Goal: Transaction & Acquisition: Download file/media

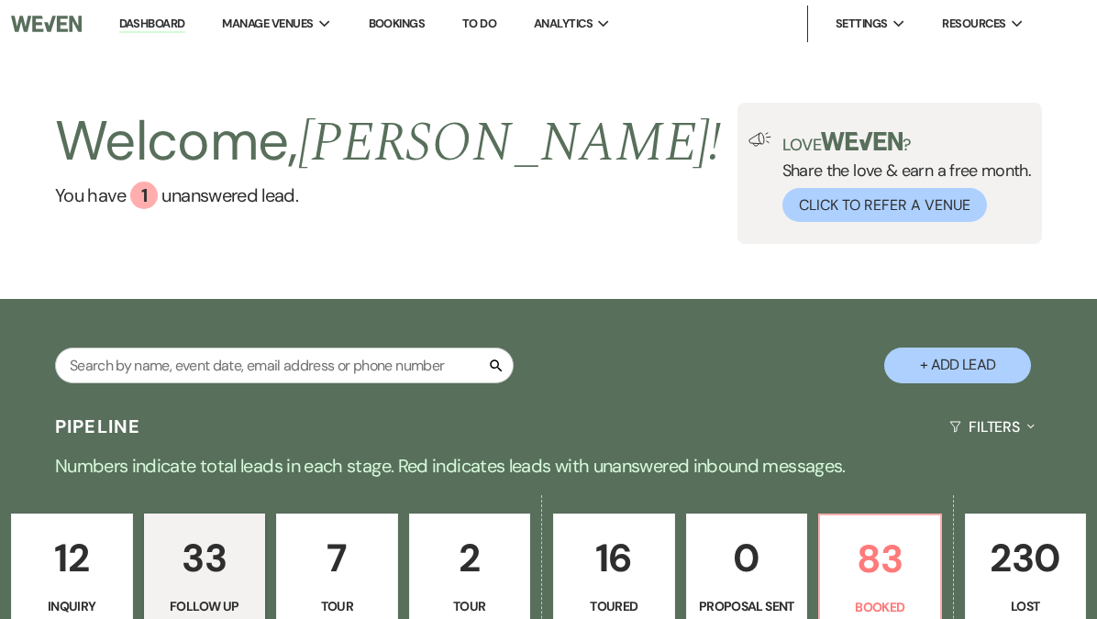
select select "9"
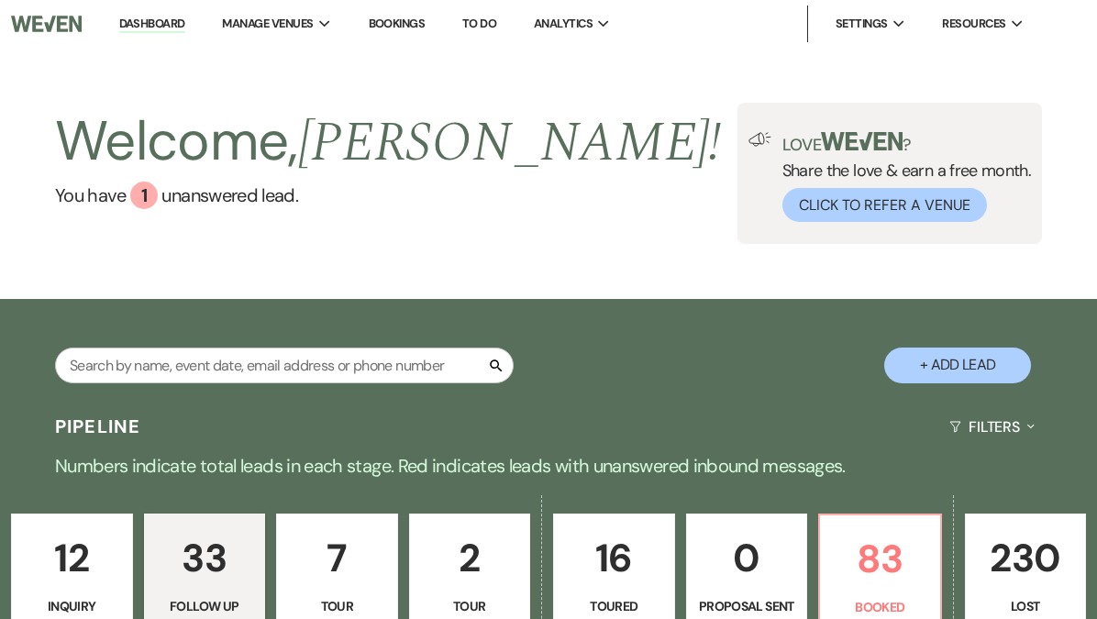
select select "9"
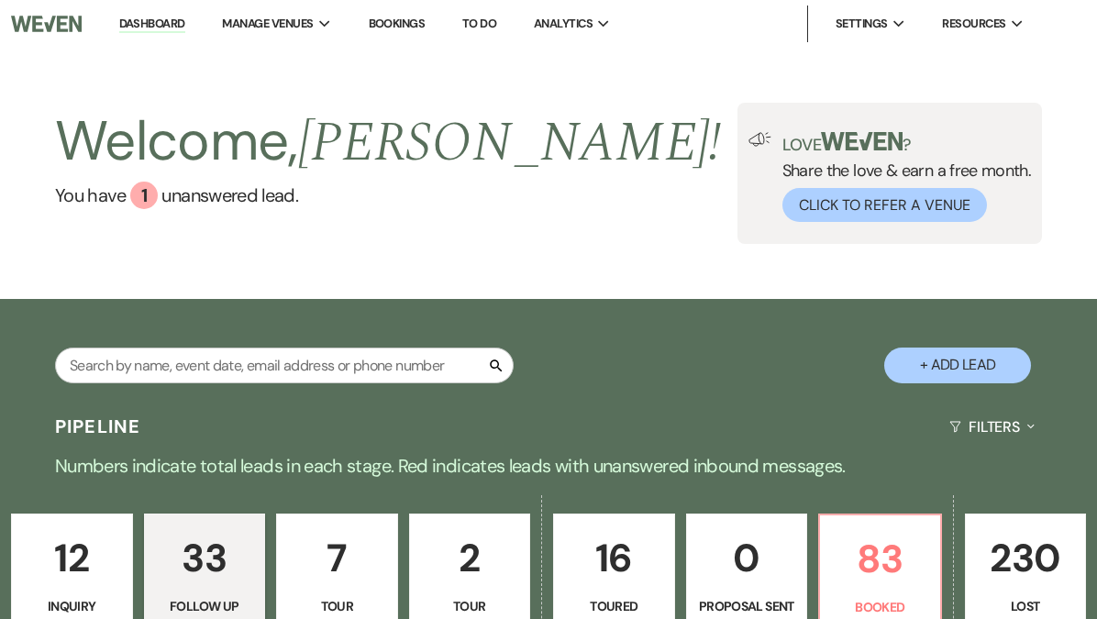
select select "9"
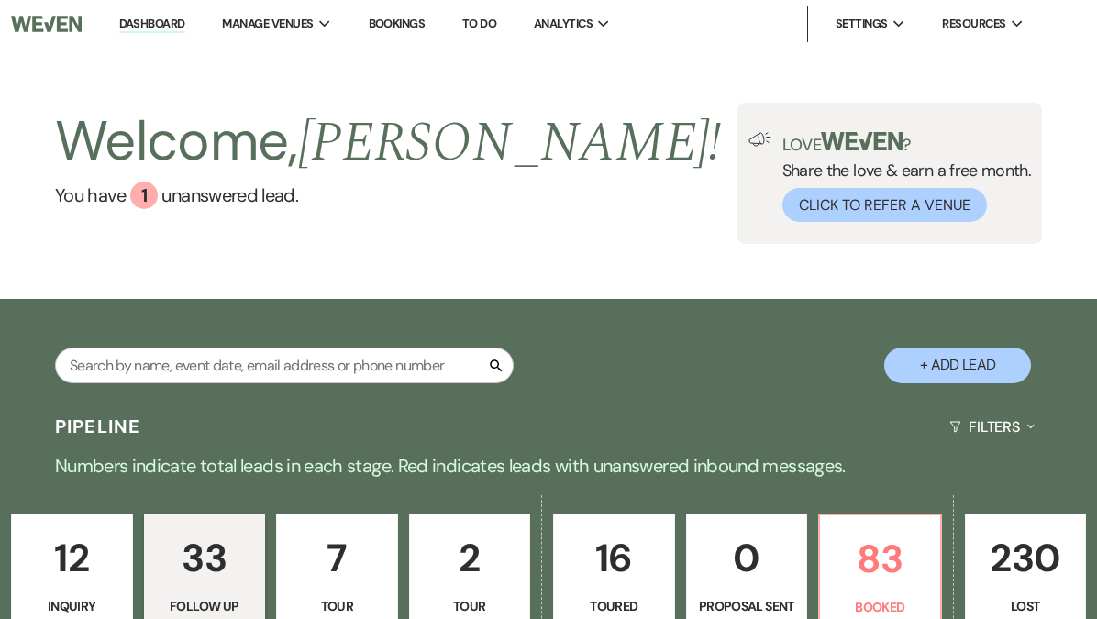
select select "9"
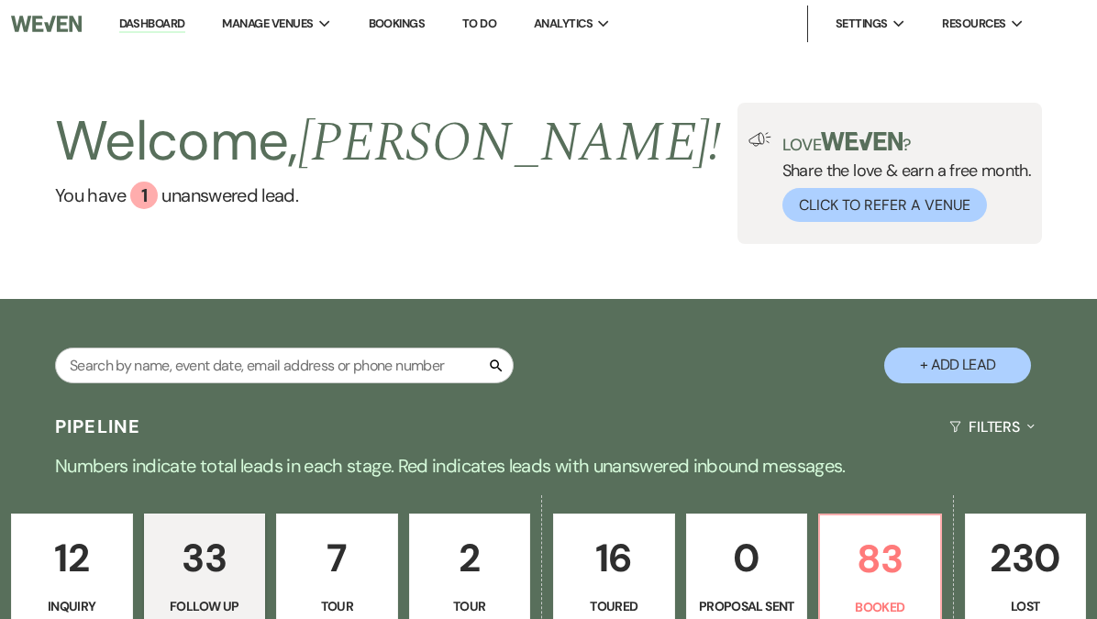
select select "9"
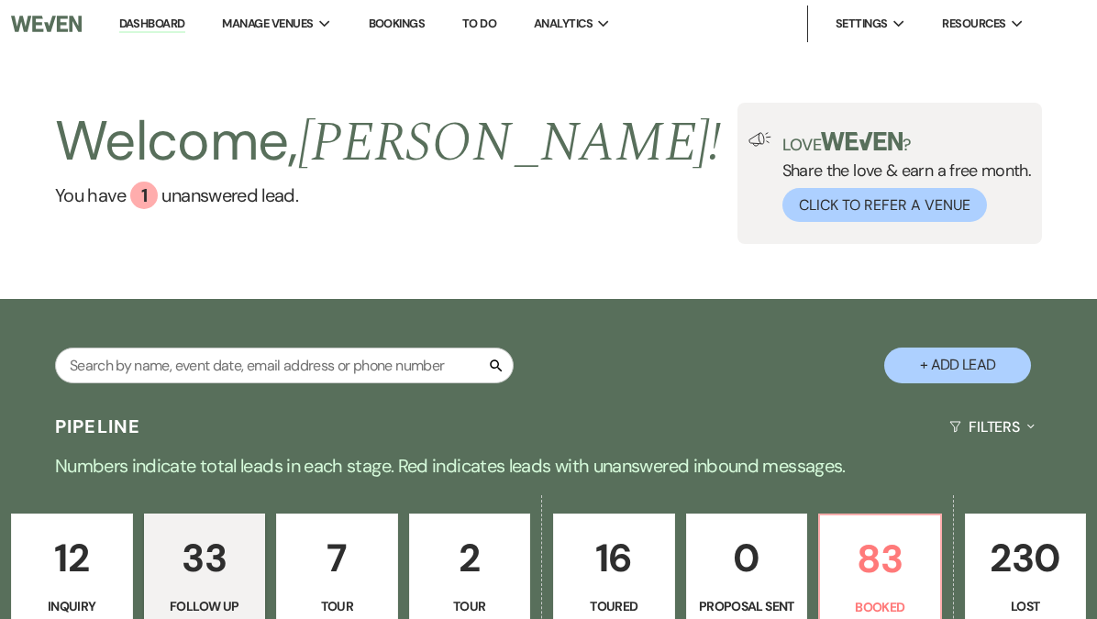
select select "9"
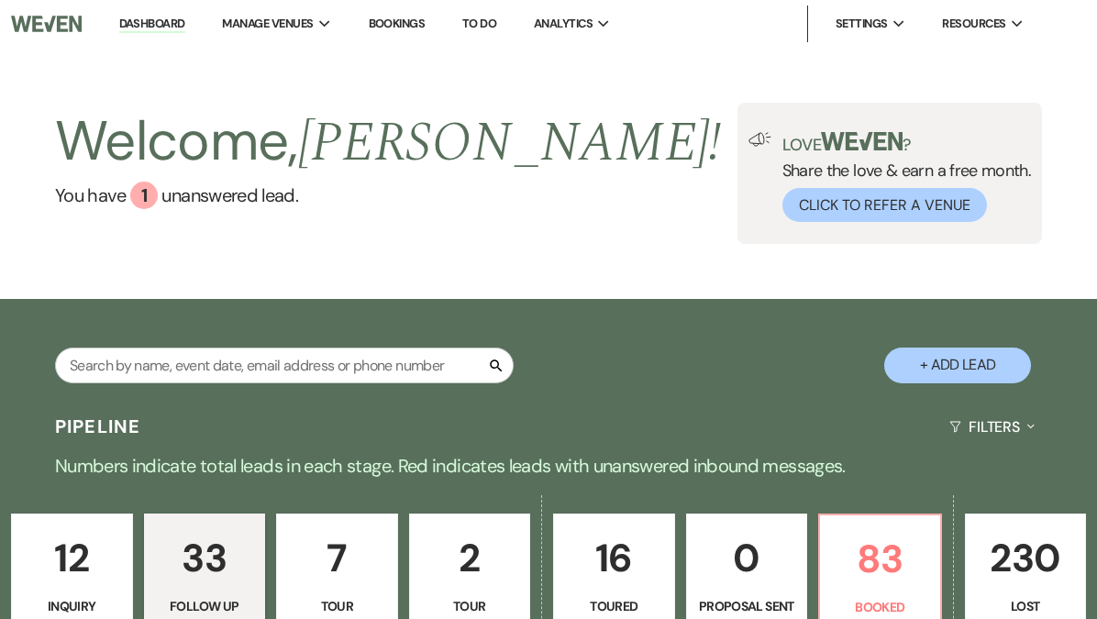
select select "9"
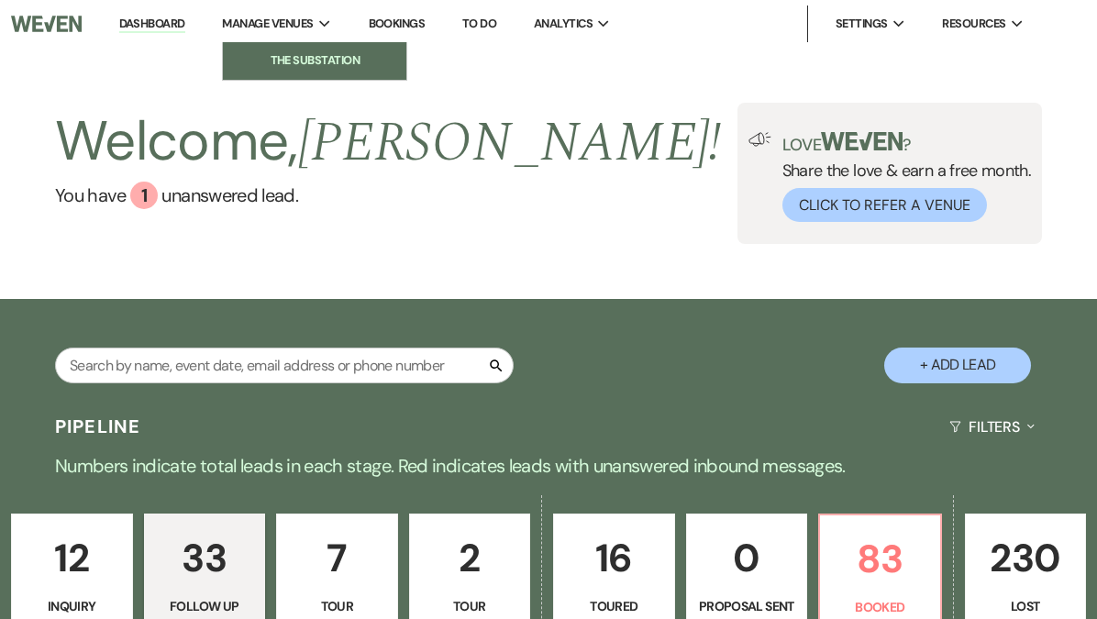
click at [330, 59] on li "The Substation" at bounding box center [314, 60] width 165 height 18
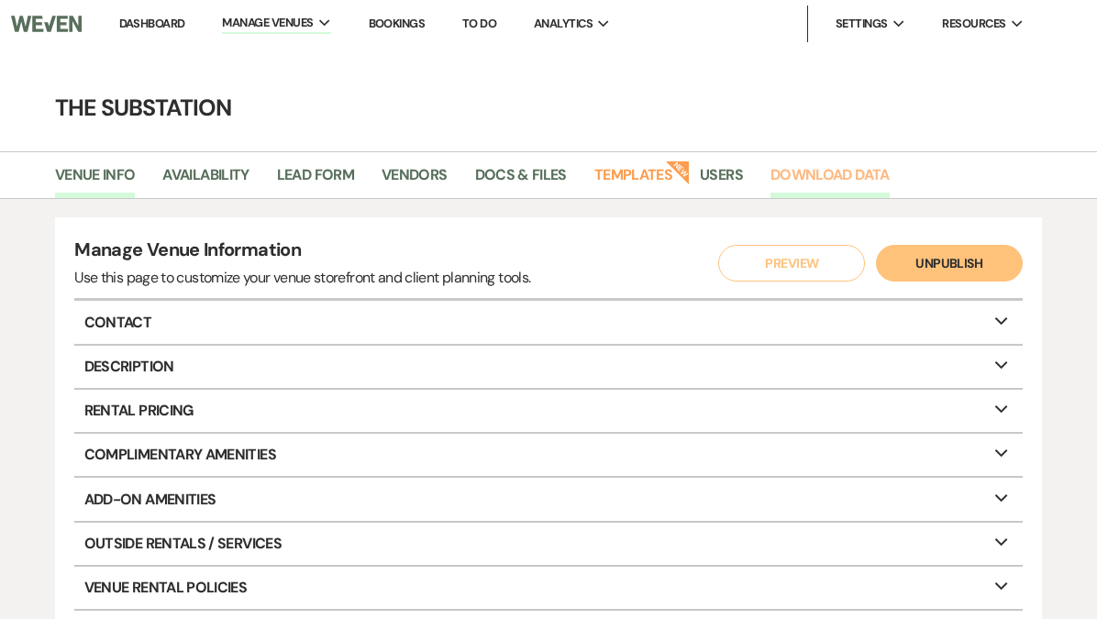
click at [846, 183] on link "Download Data" at bounding box center [829, 180] width 119 height 35
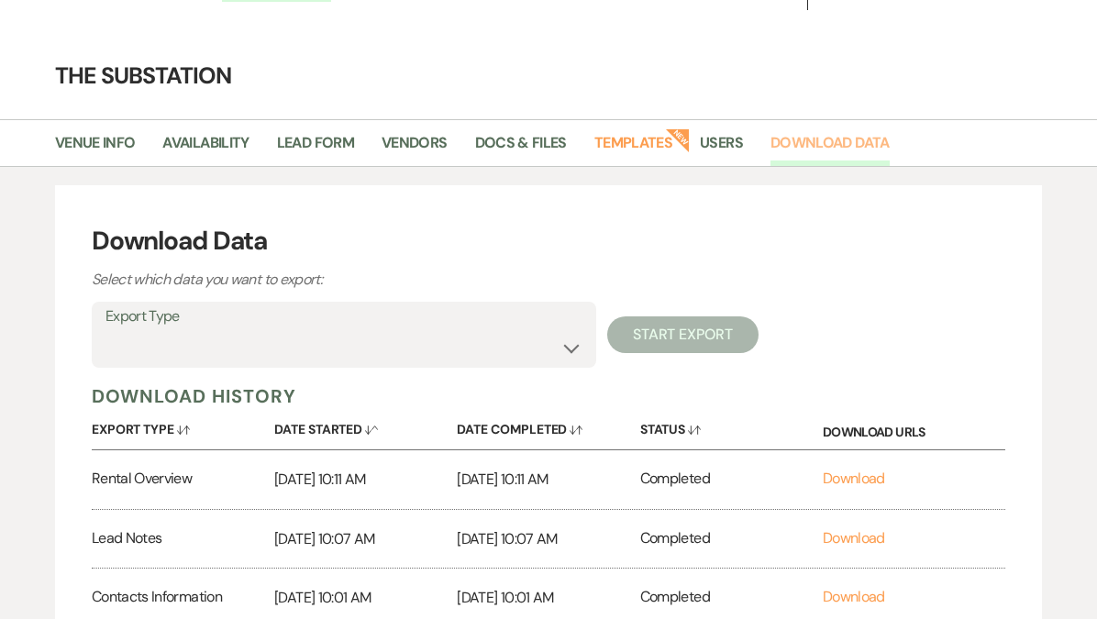
scroll to position [37, 0]
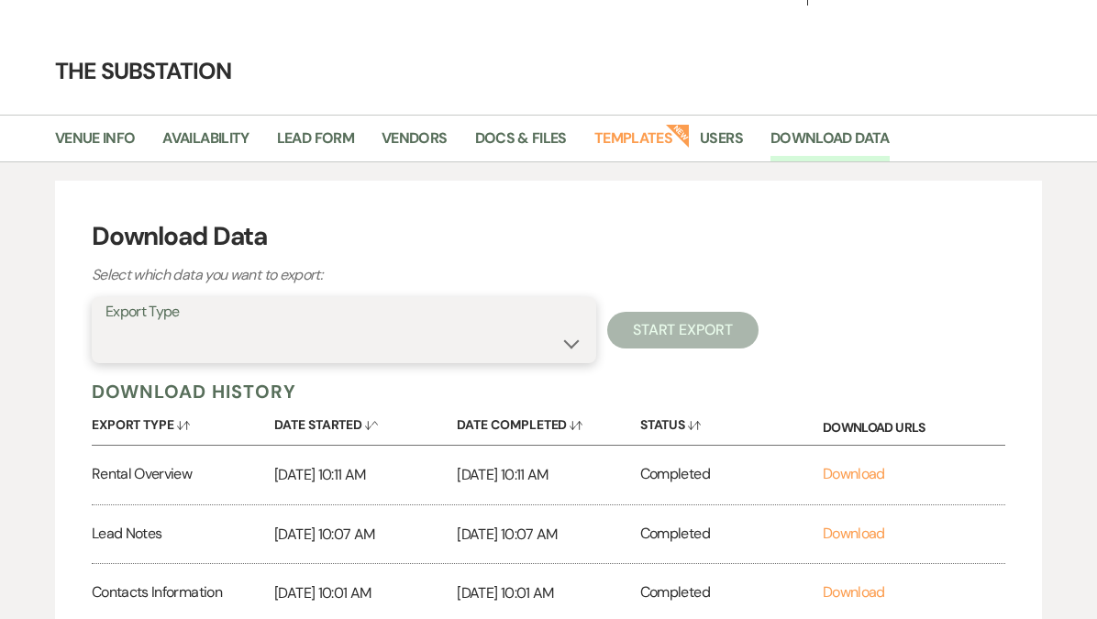
click at [333, 339] on select "Availability Calendar Information Category Templates Contacts Information Event…" at bounding box center [343, 344] width 477 height 36
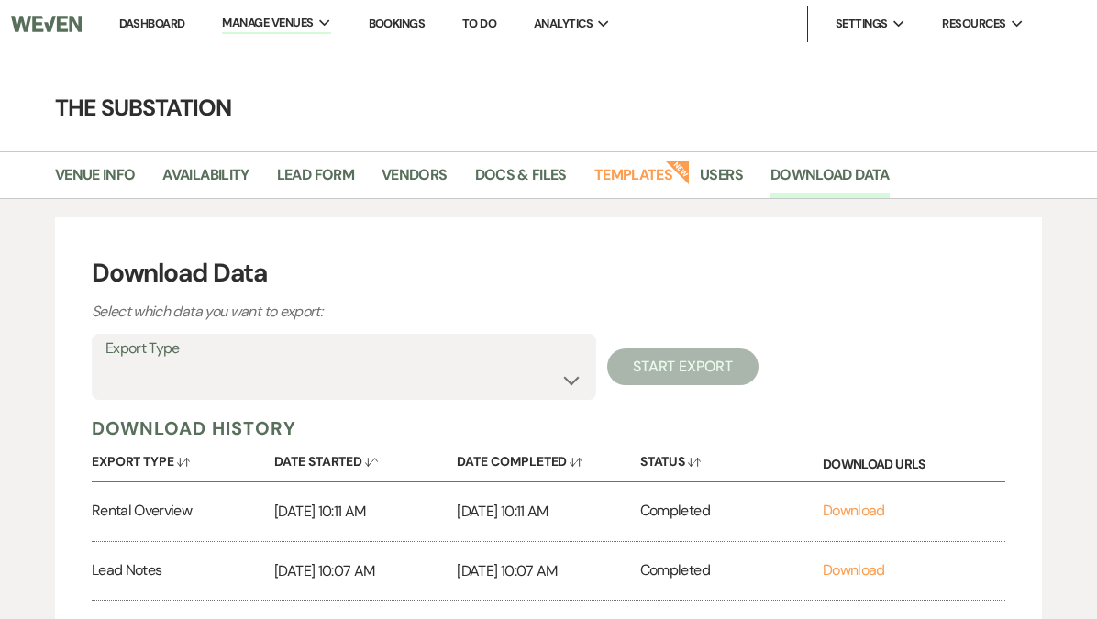
click at [157, 25] on link "Dashboard" at bounding box center [152, 24] width 66 height 16
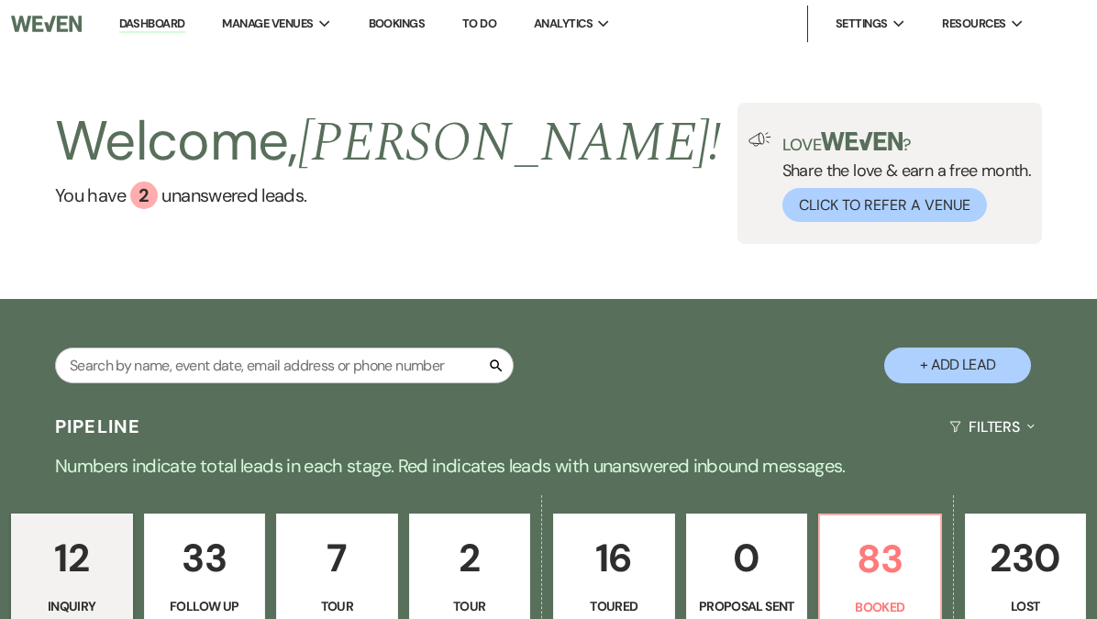
click at [1014, 546] on p "230" at bounding box center [1026, 557] width 98 height 61
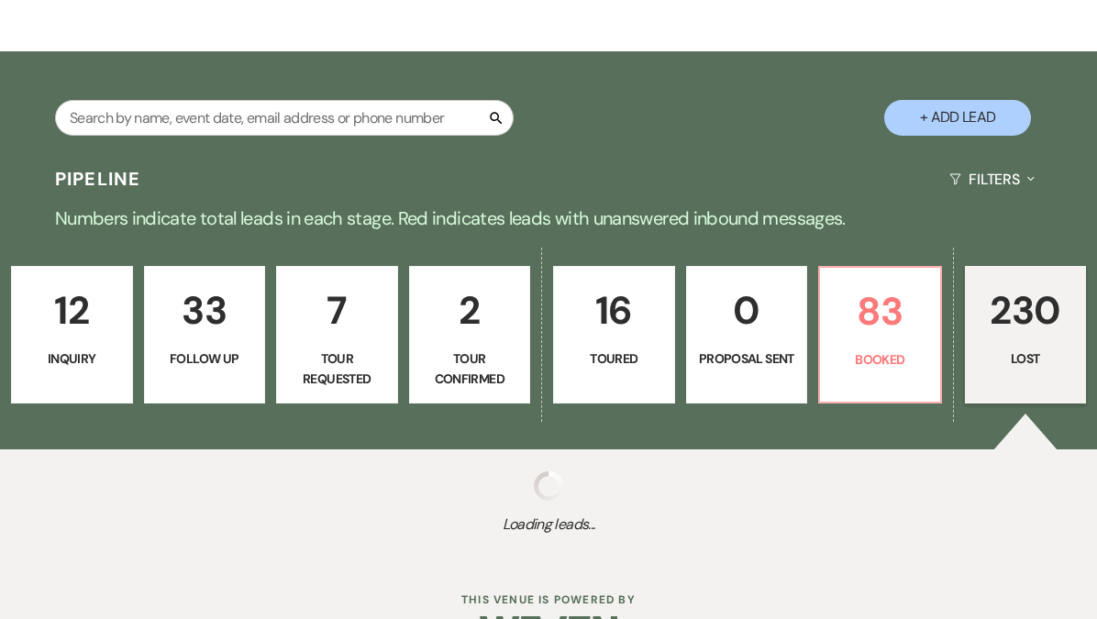
scroll to position [303, 0]
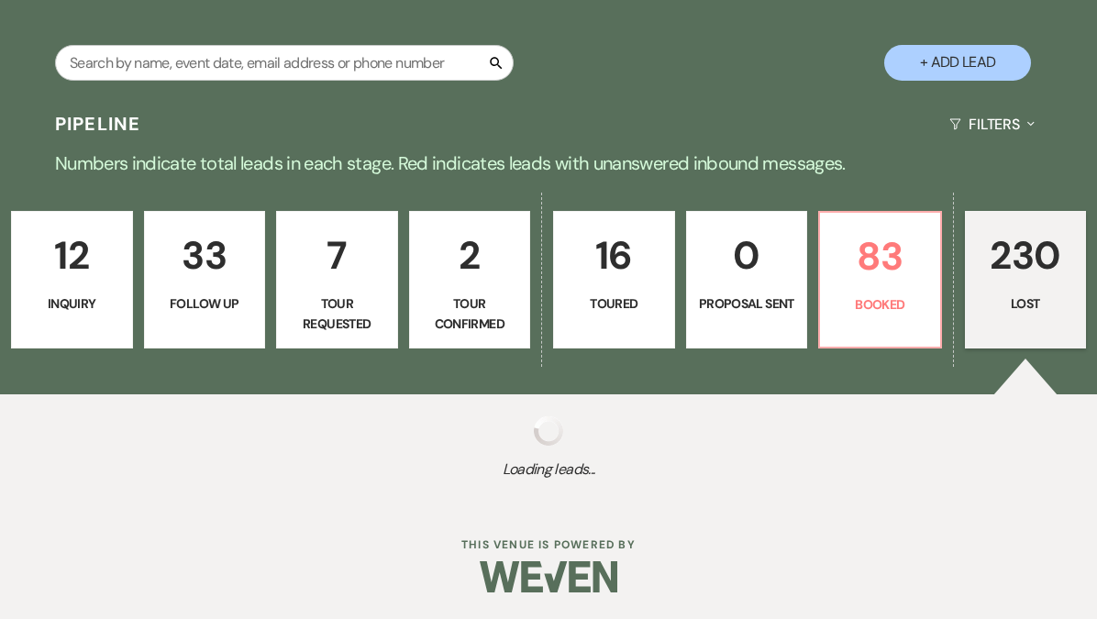
click at [1012, 280] on p "230" at bounding box center [1026, 255] width 98 height 61
select select "8"
select select "10"
select select "8"
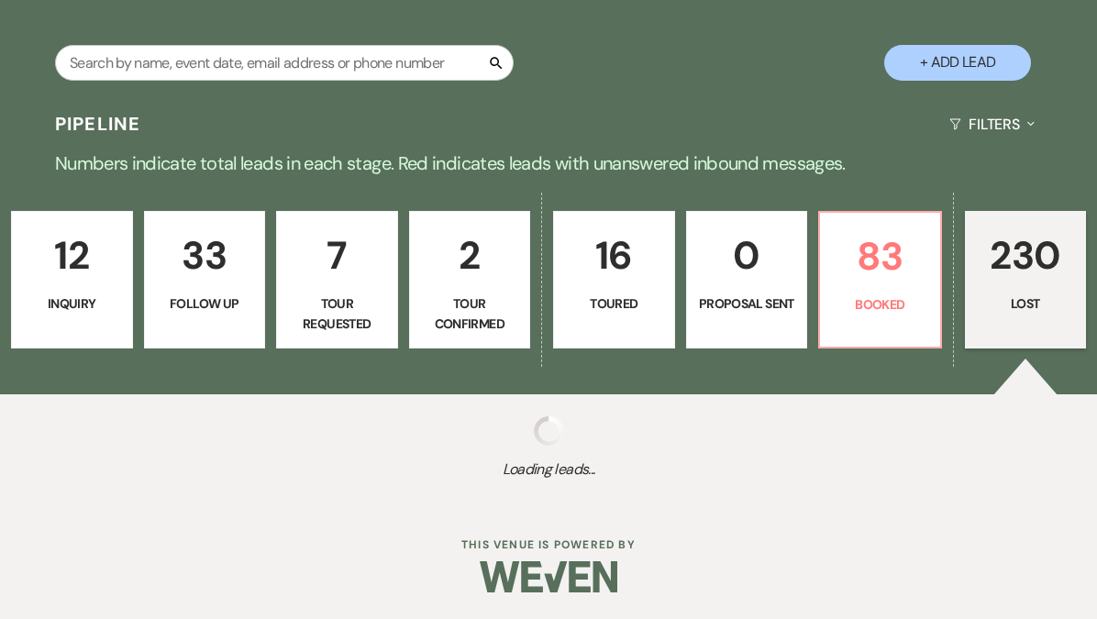
select select "10"
select select "8"
select select "5"
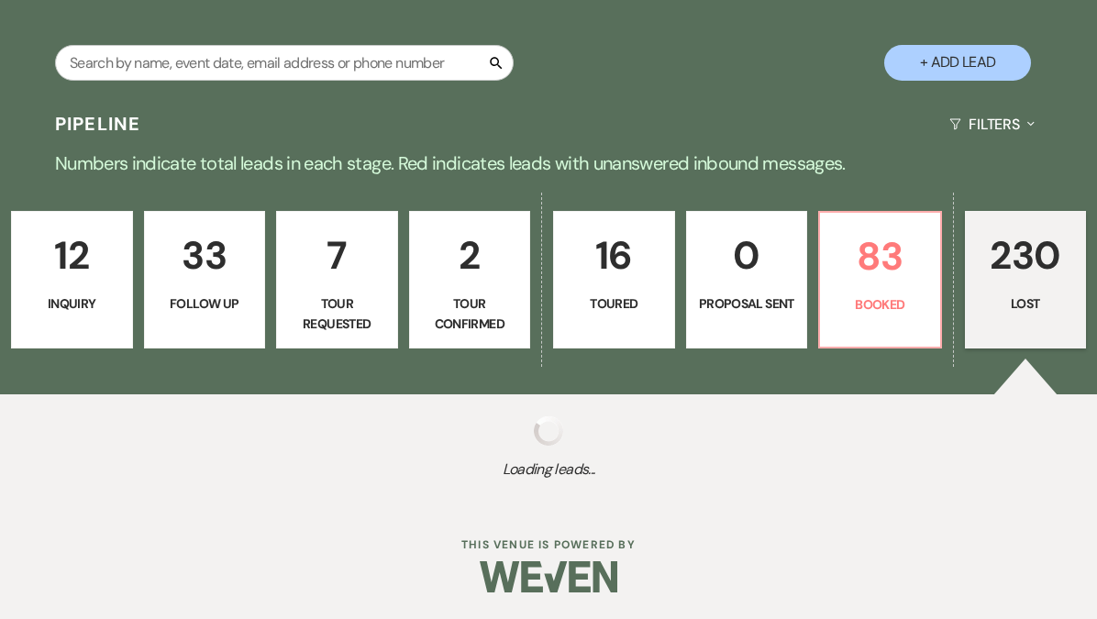
select select "8"
select select "5"
select select "8"
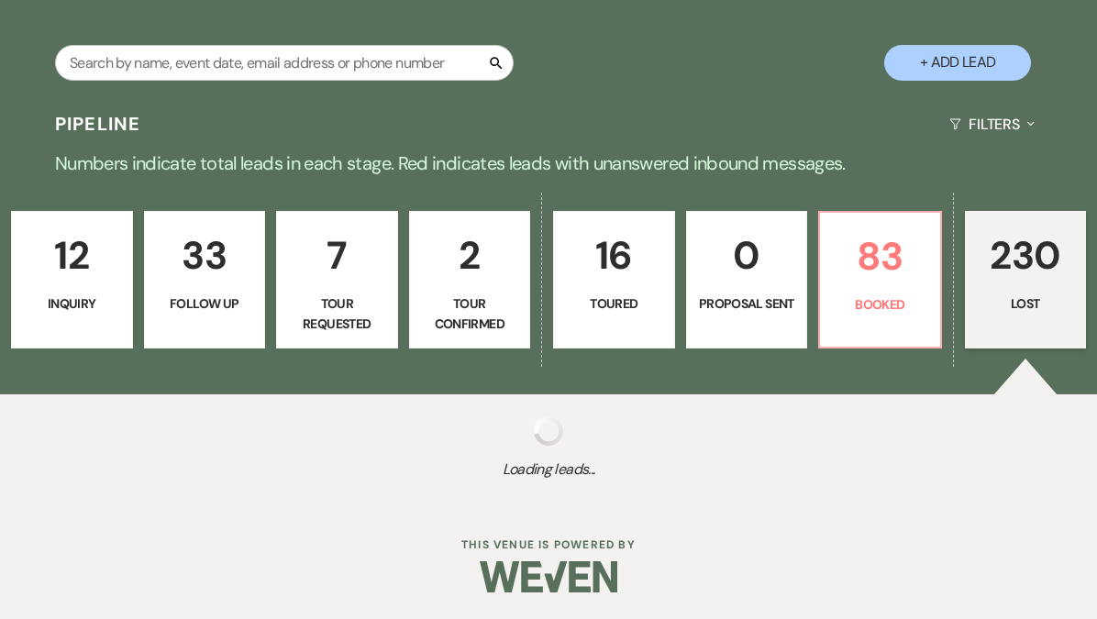
select select "8"
select select "5"
select select "8"
select select "10"
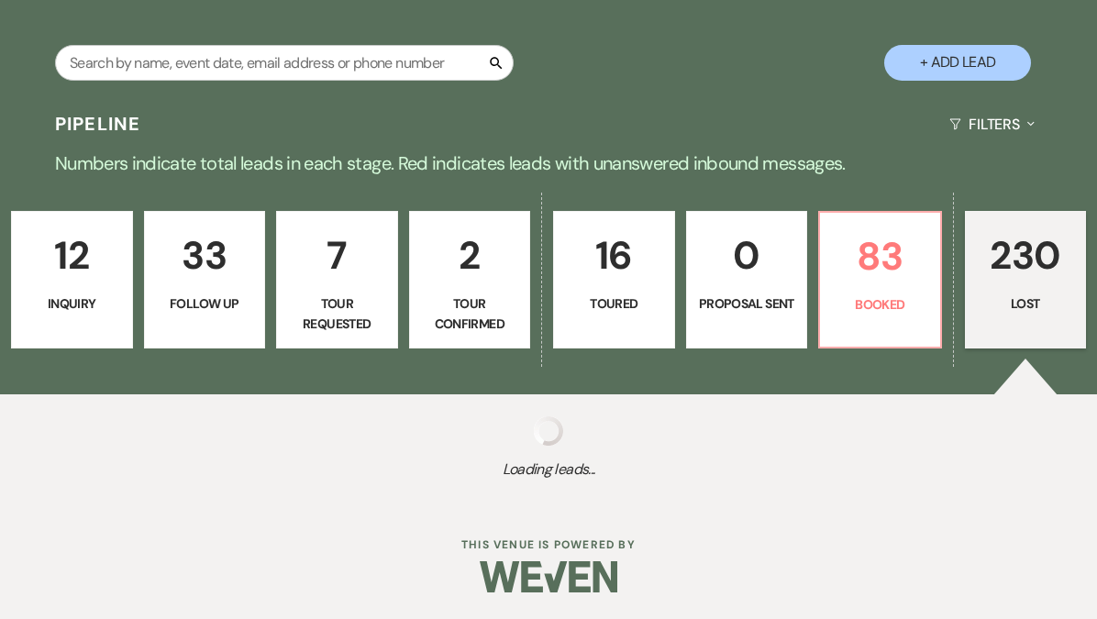
select select "8"
select select "5"
select select "8"
select select "5"
select select "8"
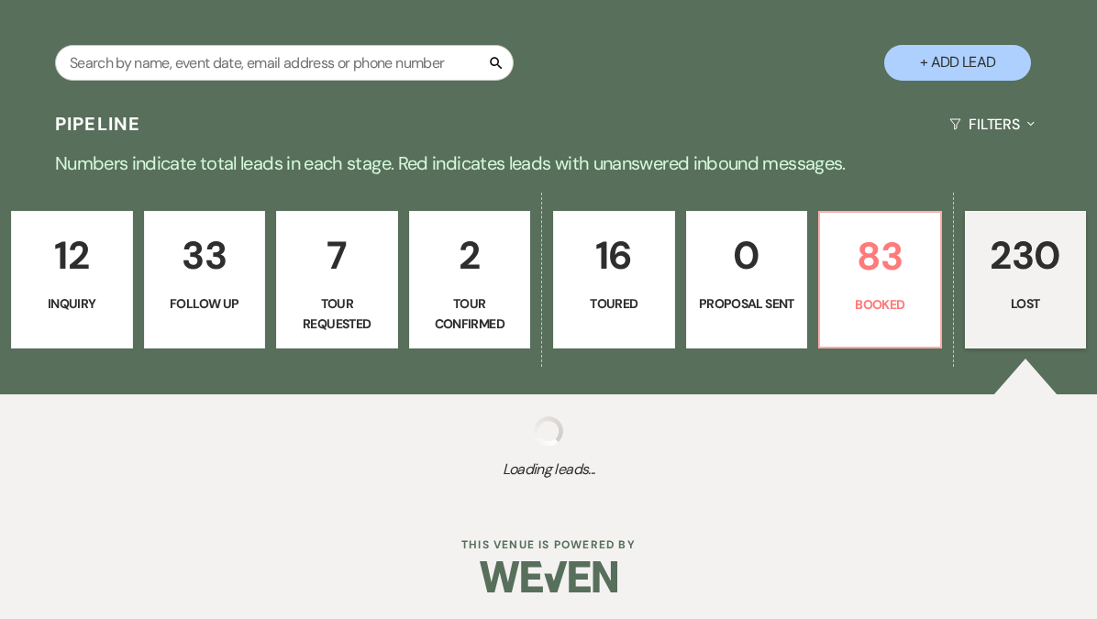
select select "5"
select select "8"
select select "5"
select select "8"
select select "5"
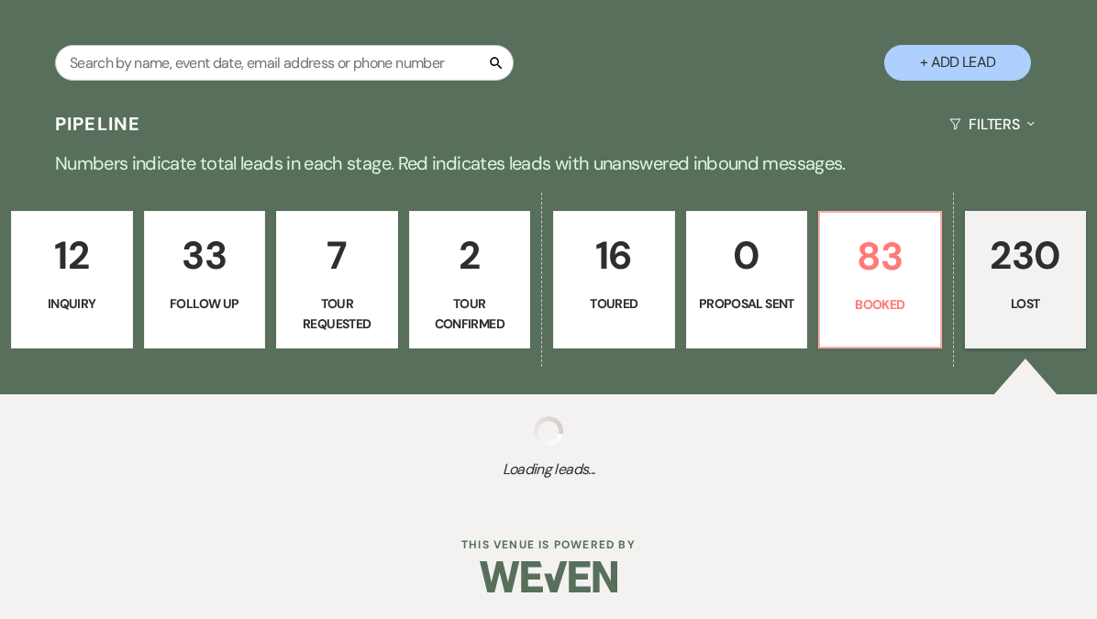
select select "8"
select select "5"
select select "8"
select select "11"
select select "8"
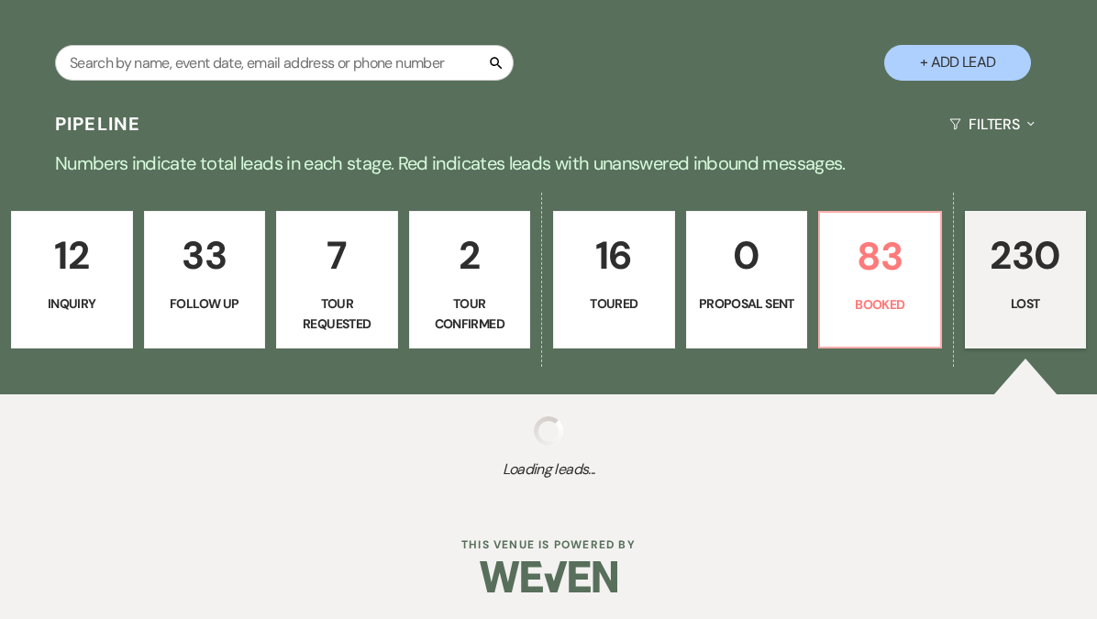
select select "5"
select select "8"
select select "7"
select select "8"
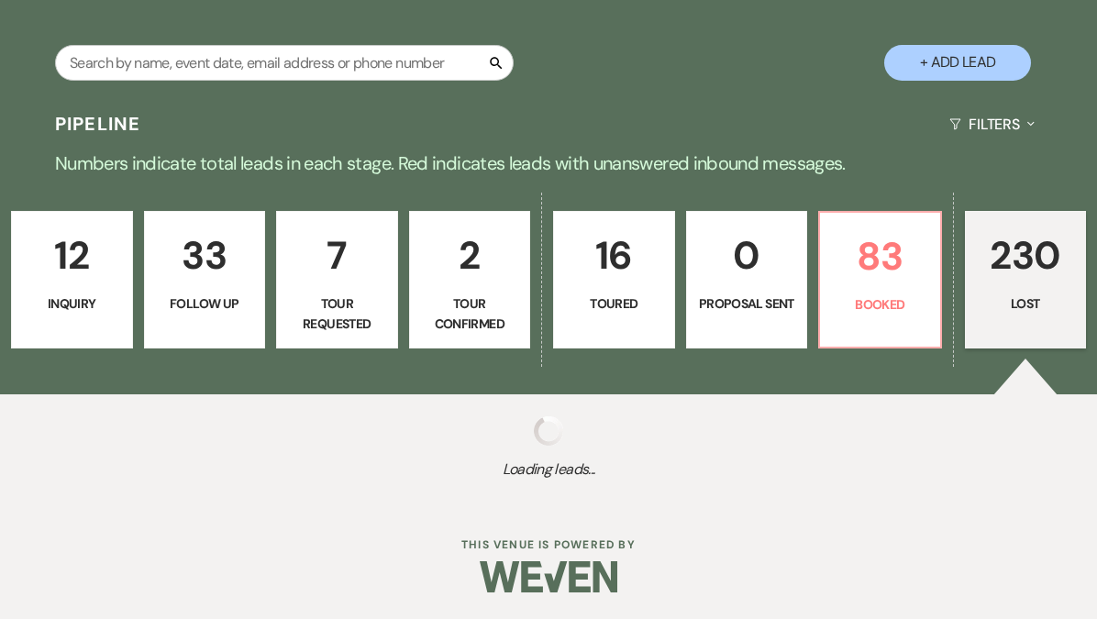
select select "8"
select select "7"
select select "8"
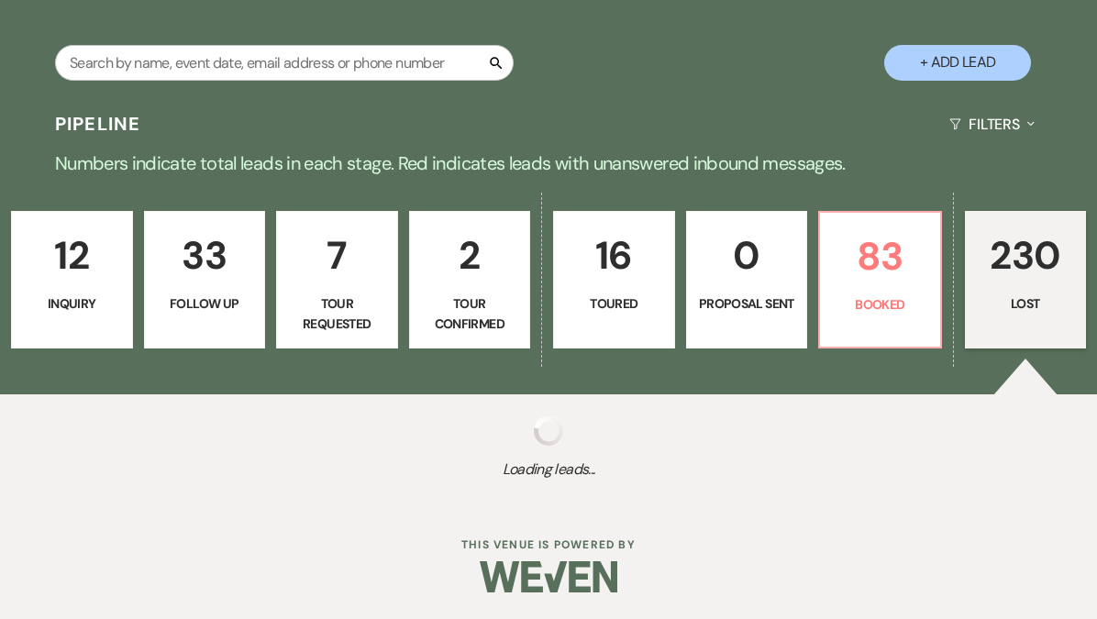
select select "5"
select select "8"
select select "5"
select select "8"
select select "7"
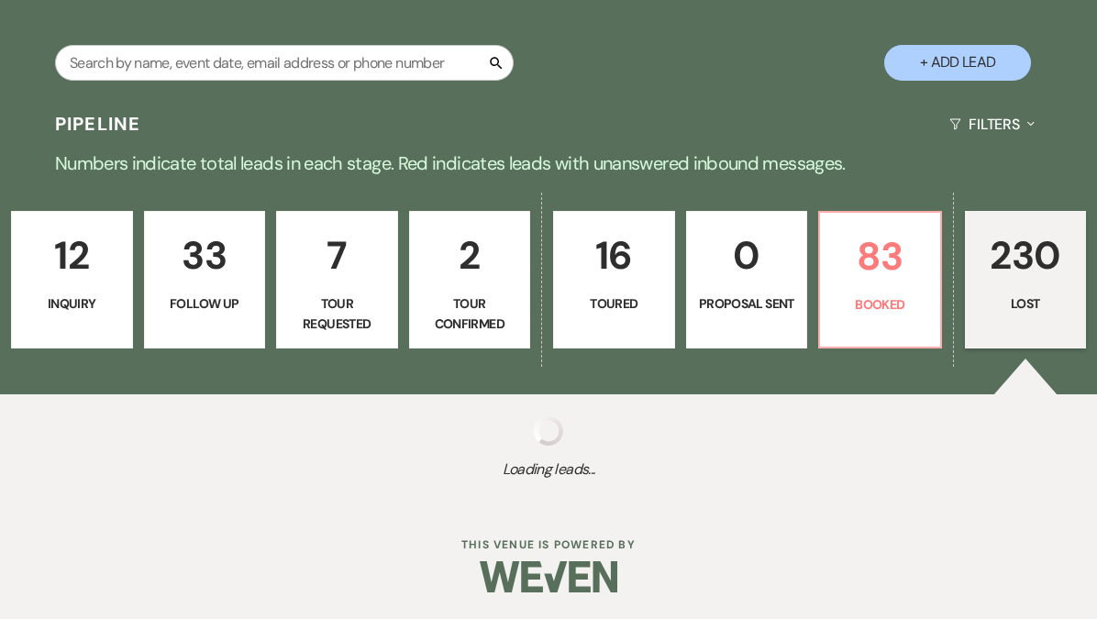
select select "8"
select select "5"
select select "8"
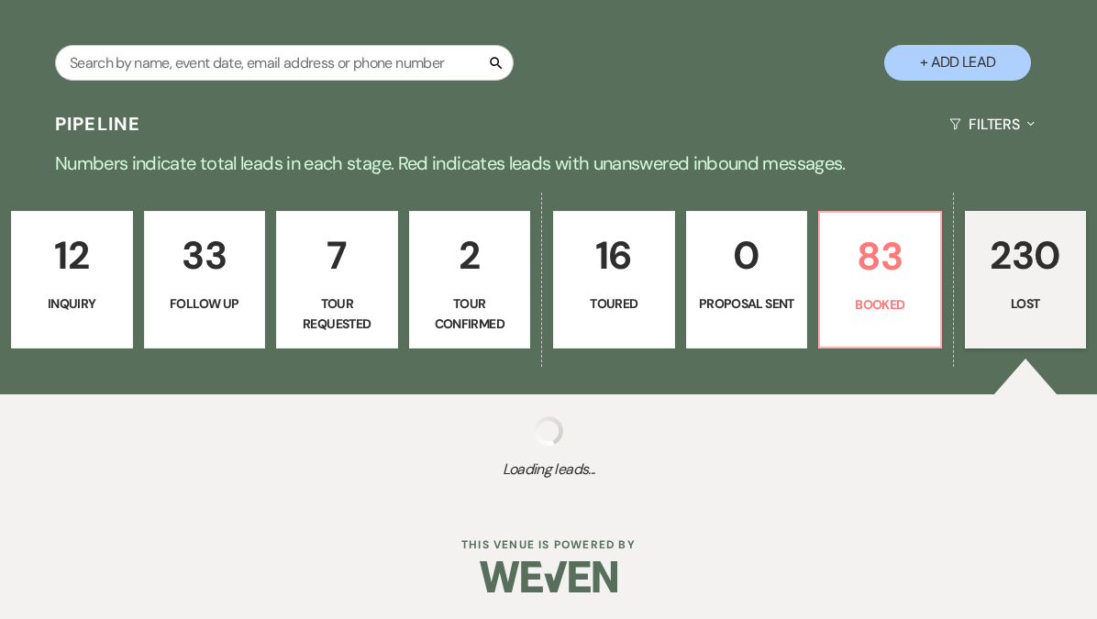
select select "11"
select select "8"
select select "5"
select select "8"
select select "7"
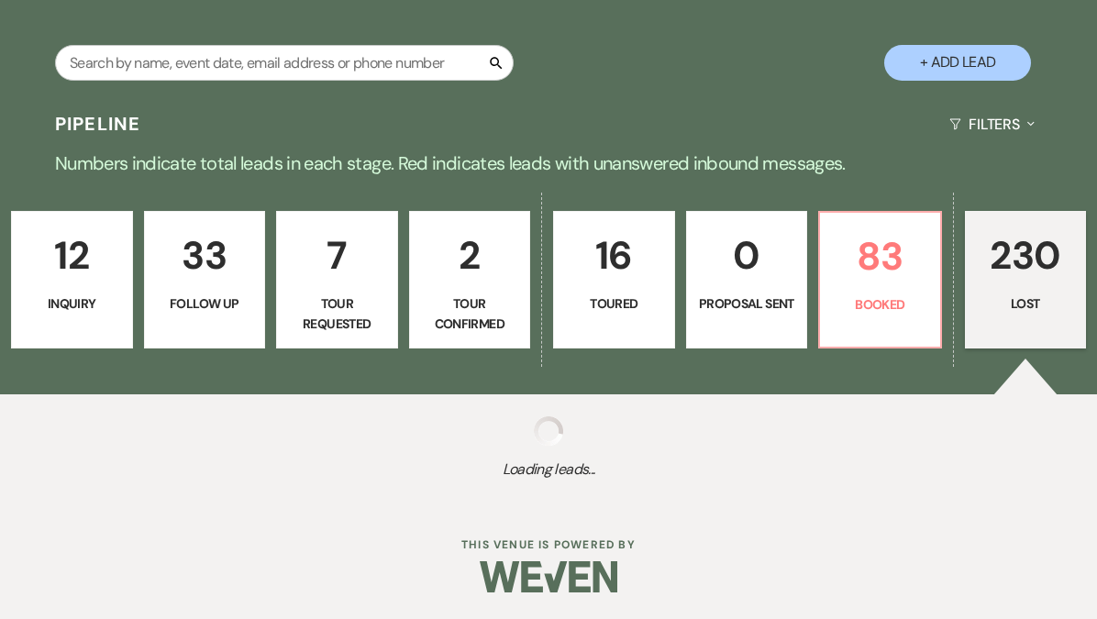
select select "8"
select select "5"
select select "8"
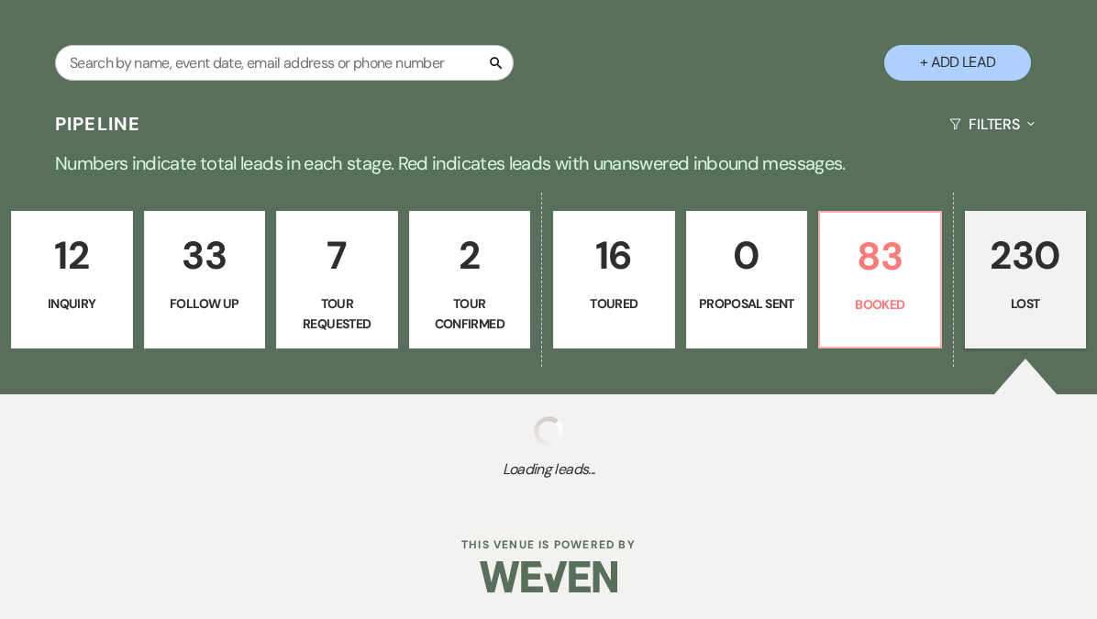
select select "8"
select select "5"
select select "8"
select select "5"
select select "8"
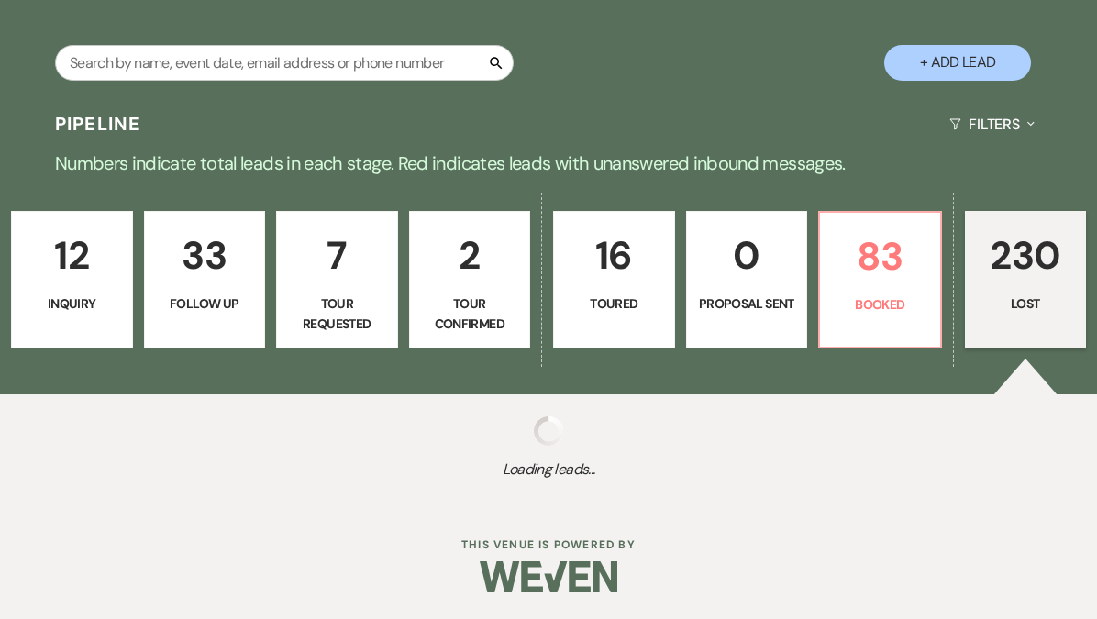
select select "5"
select select "8"
select select "5"
select select "8"
select select "5"
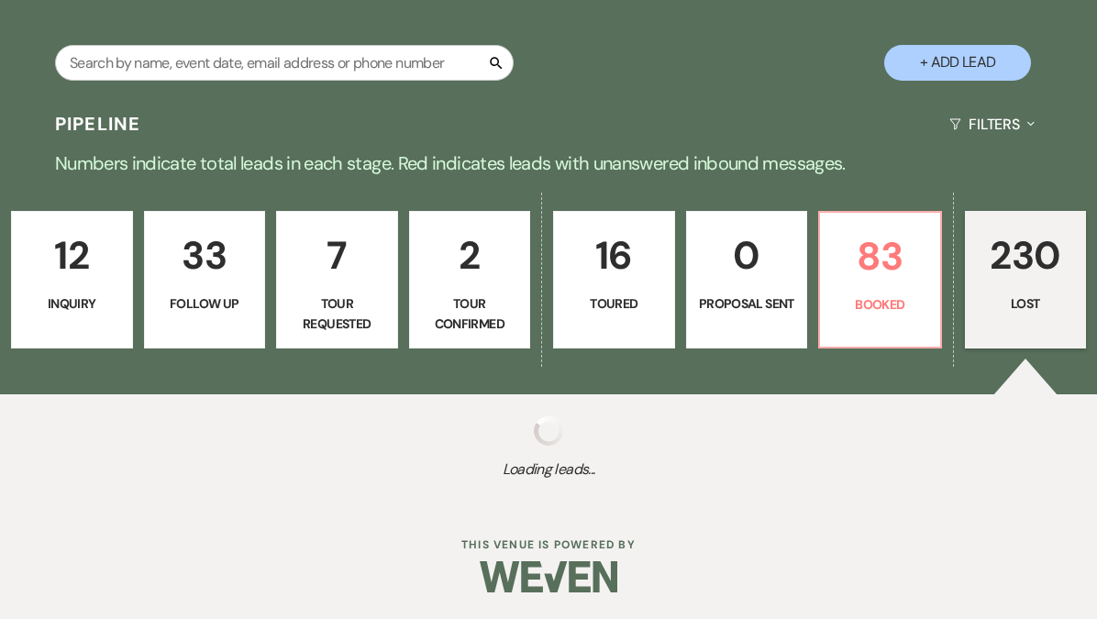
select select "8"
select select "5"
select select "8"
select select "6"
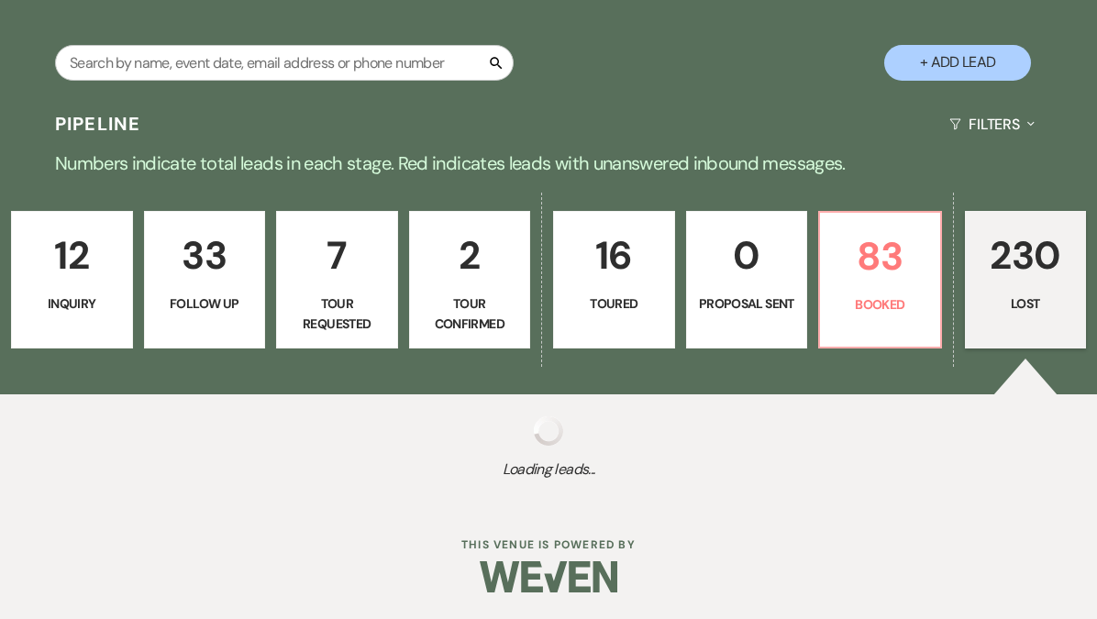
select select "8"
select select "5"
select select "8"
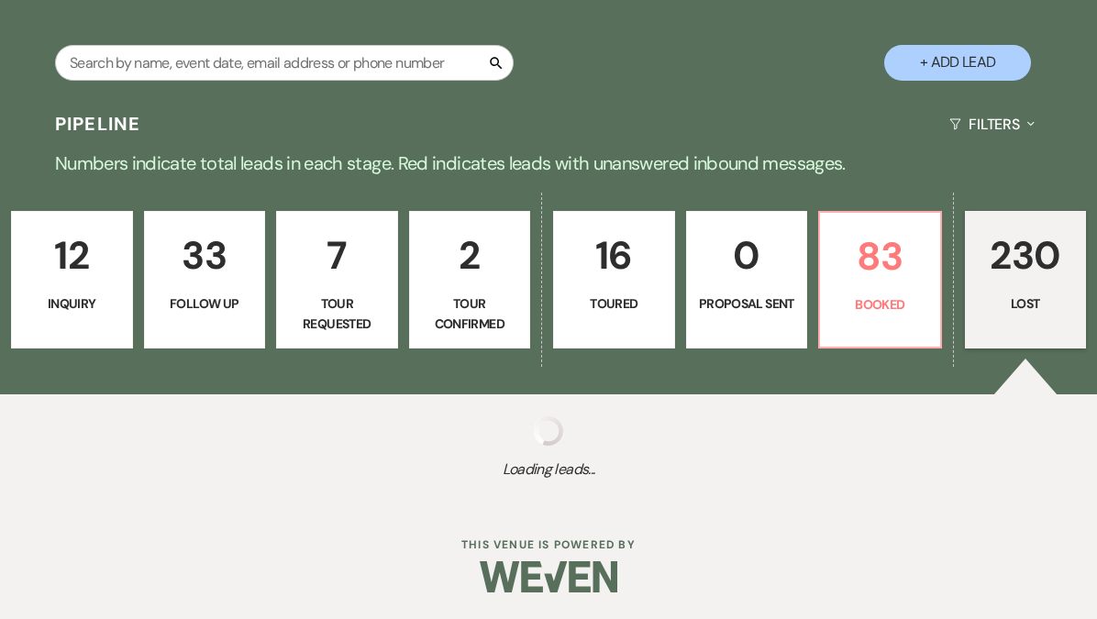
select select "8"
select select "1"
select select "8"
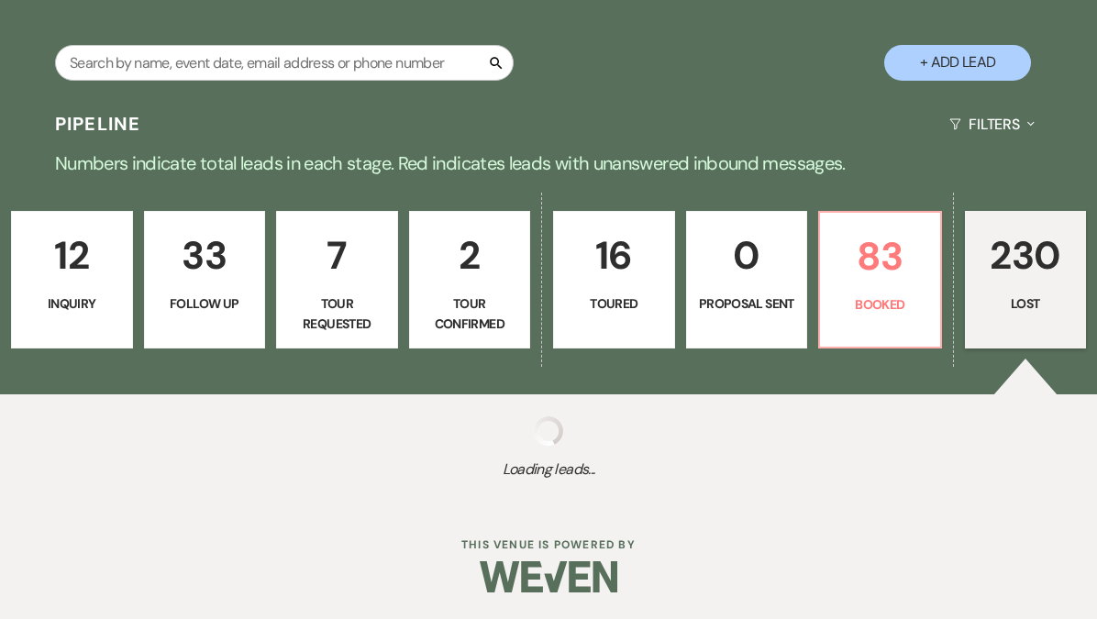
select select "8"
select select "5"
select select "8"
select select "1"
select select "8"
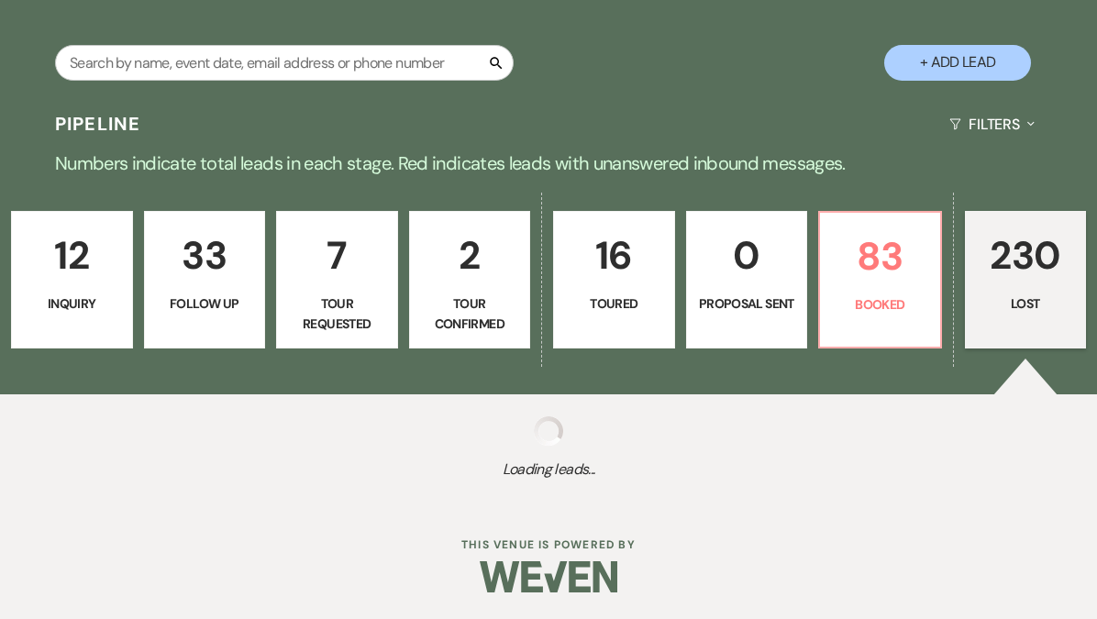
select select "6"
select select "8"
select select "5"
select select "8"
select select "6"
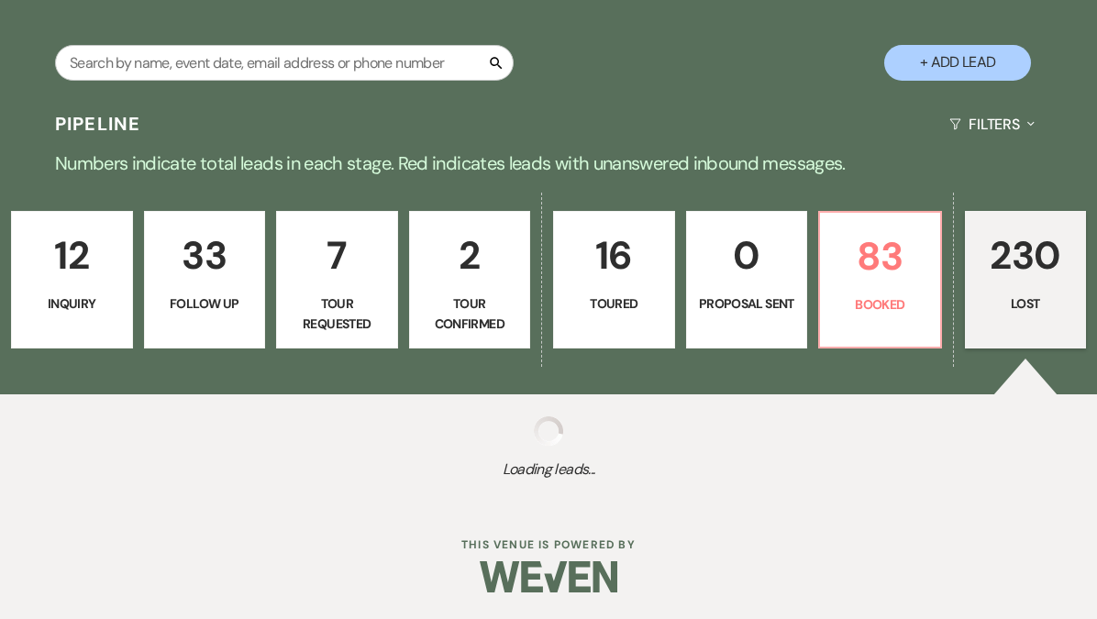
select select "8"
select select "5"
select select "8"
select select "1"
select select "8"
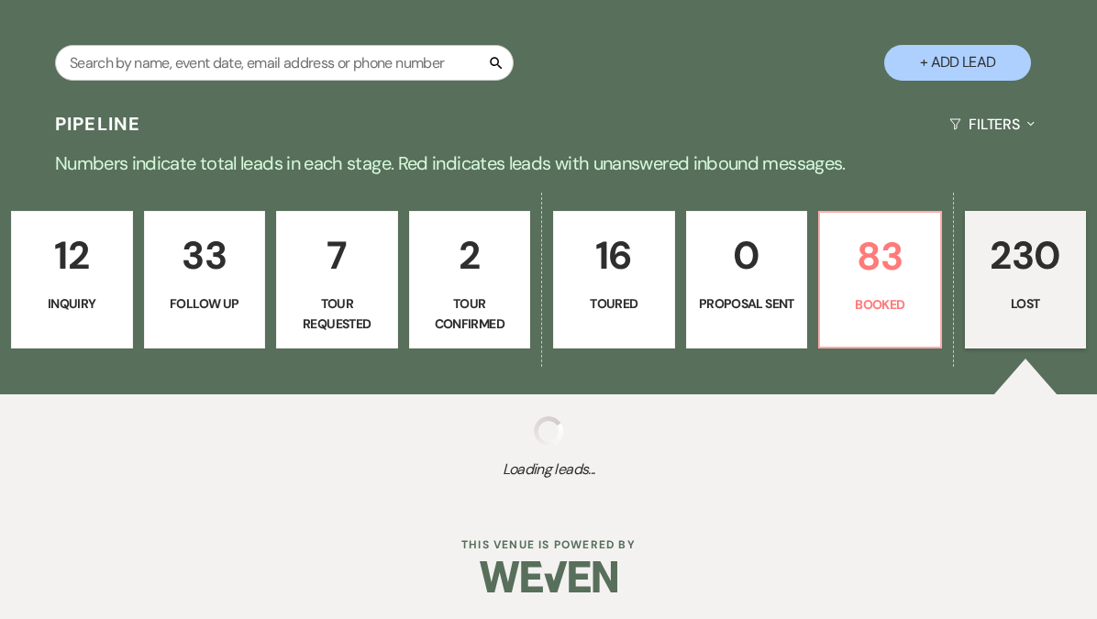
select select "8"
select select "6"
select select "8"
select select "5"
select select "8"
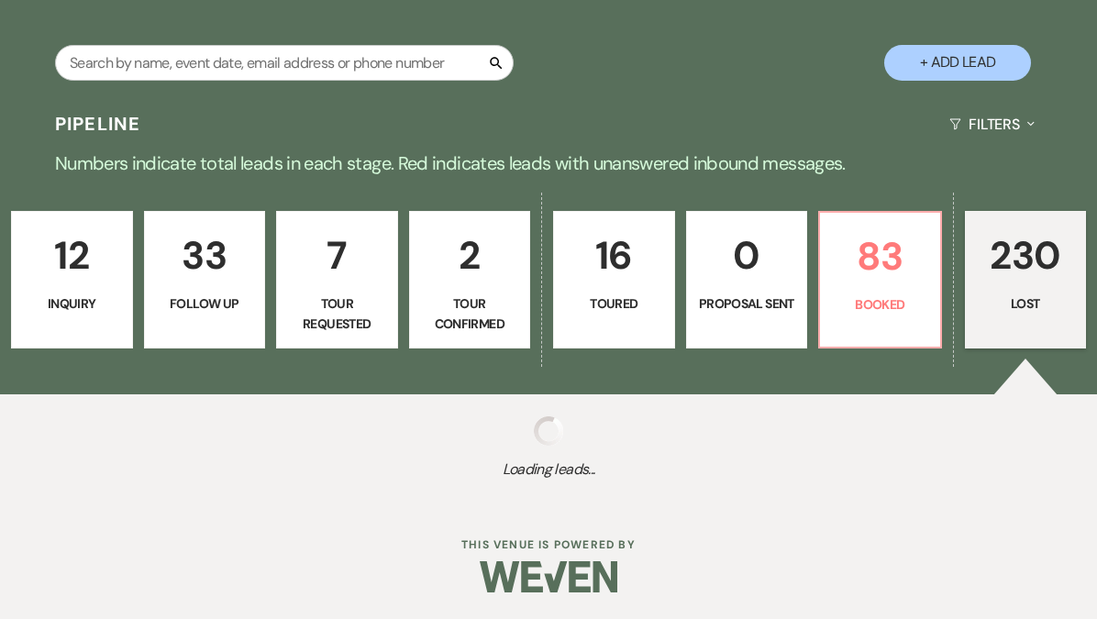
select select "5"
select select "8"
select select "7"
select select "8"
select select "9"
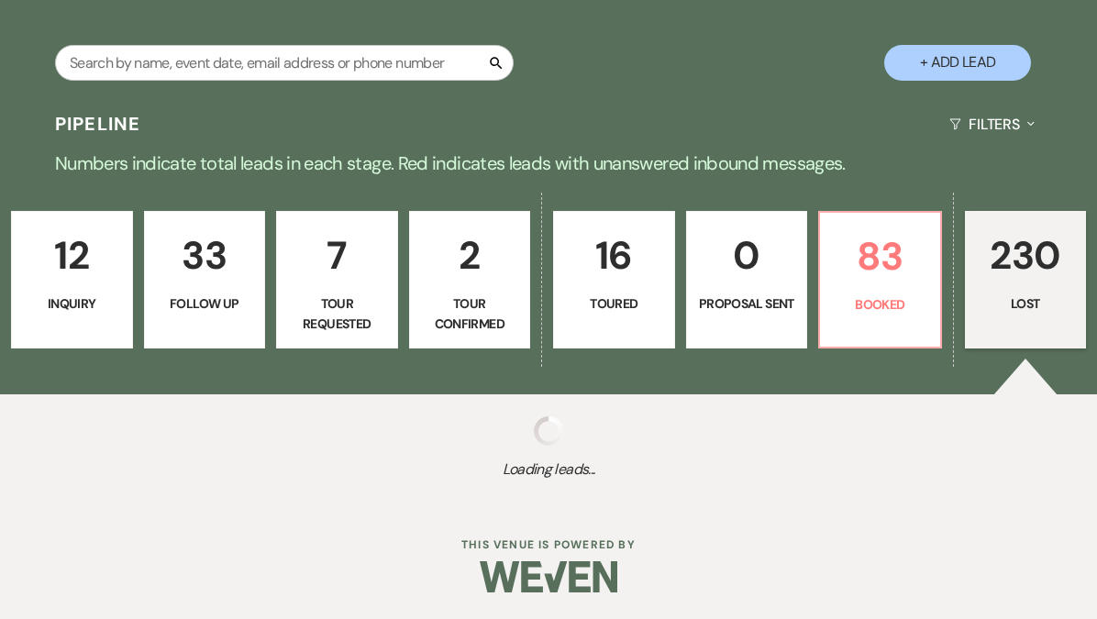
select select "8"
select select "1"
select select "8"
select select "5"
select select "8"
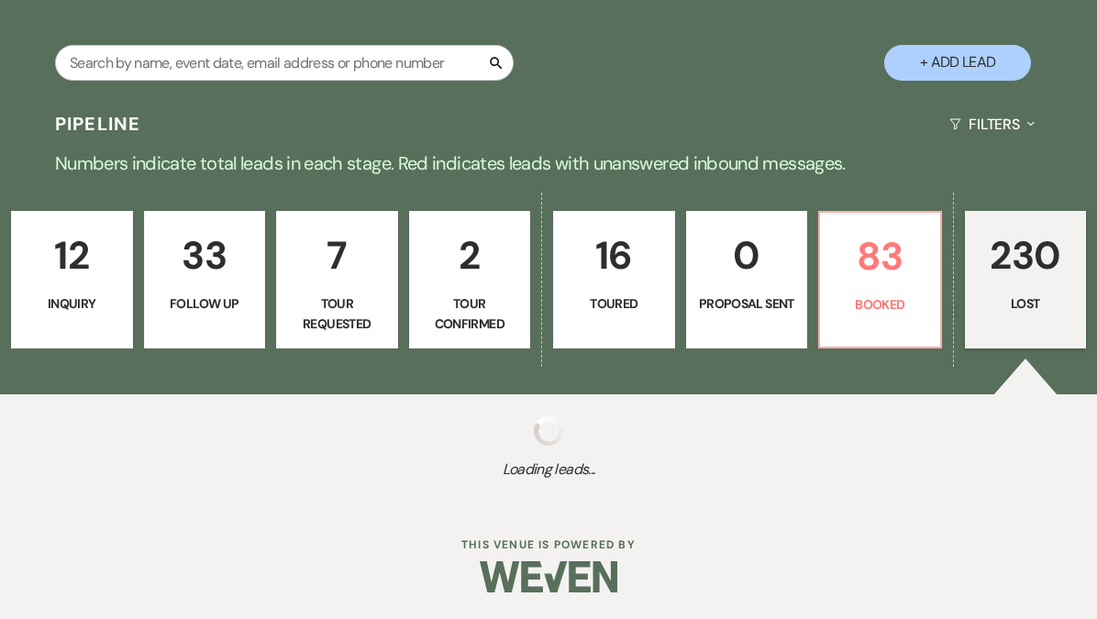
select select "6"
select select "8"
select select "11"
select select "8"
select select "6"
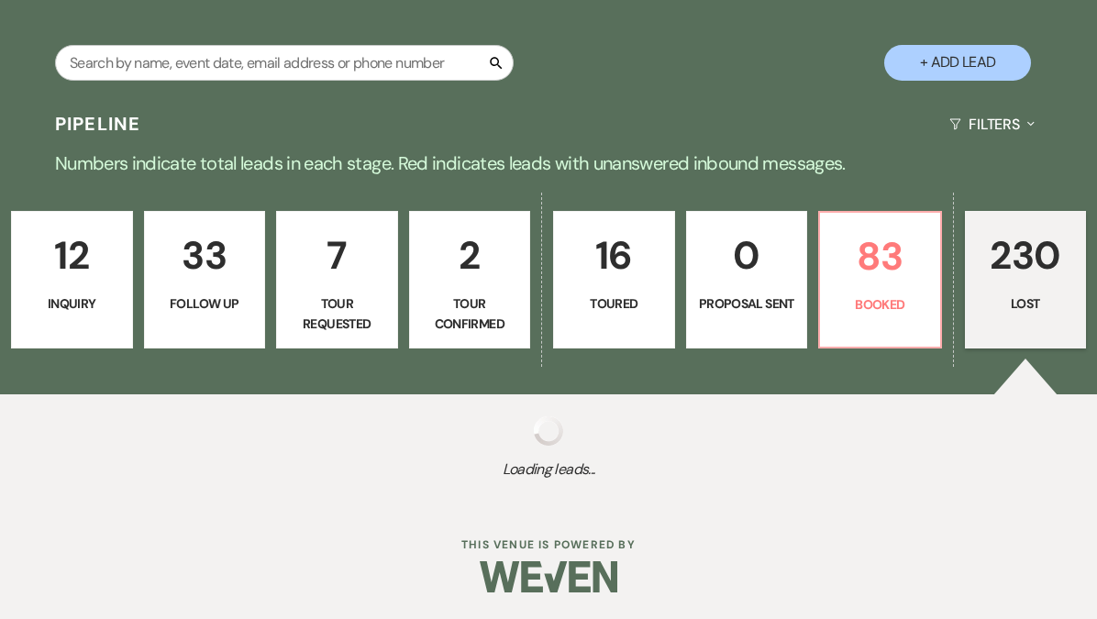
select select "8"
select select "9"
select select "8"
select select "5"
select select "8"
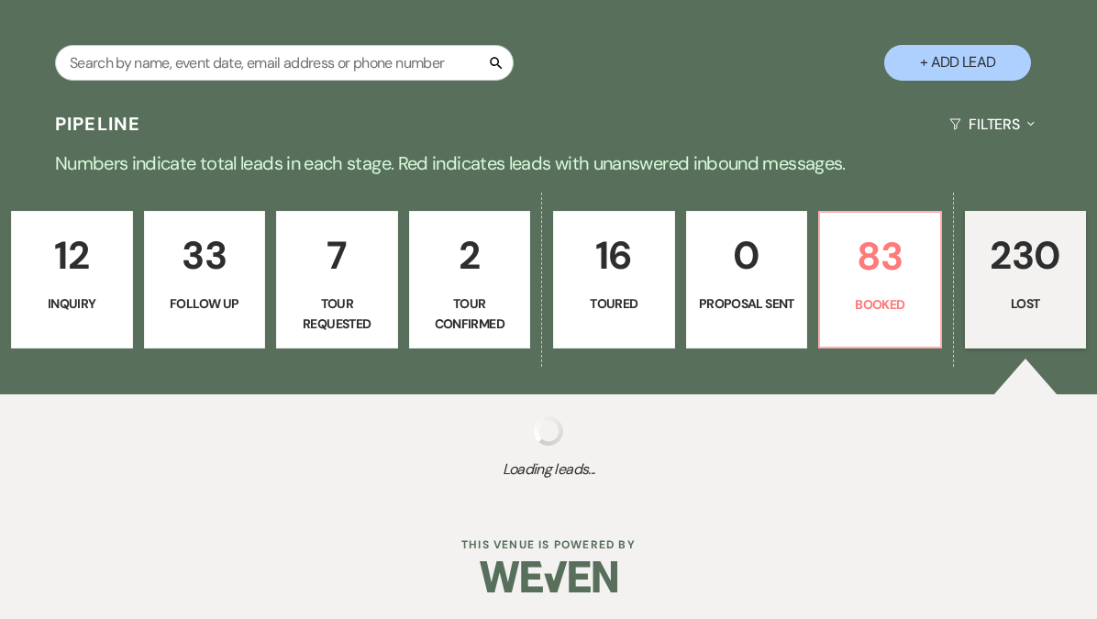
select select "5"
select select "8"
select select "6"
select select "8"
select select "5"
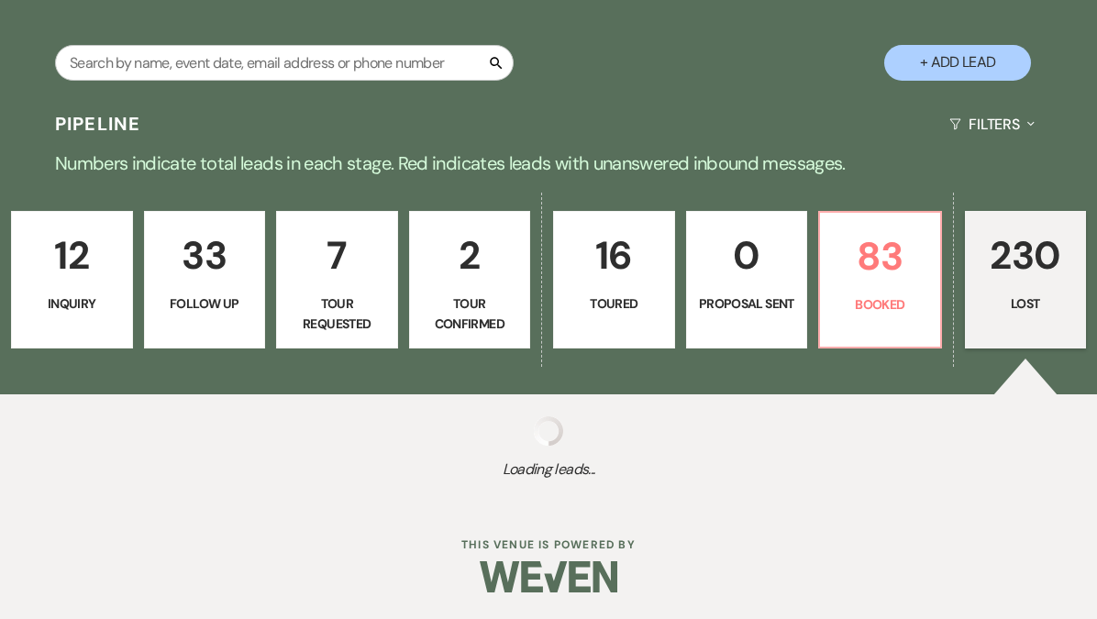
select select "8"
select select "6"
select select "8"
select select "5"
select select "8"
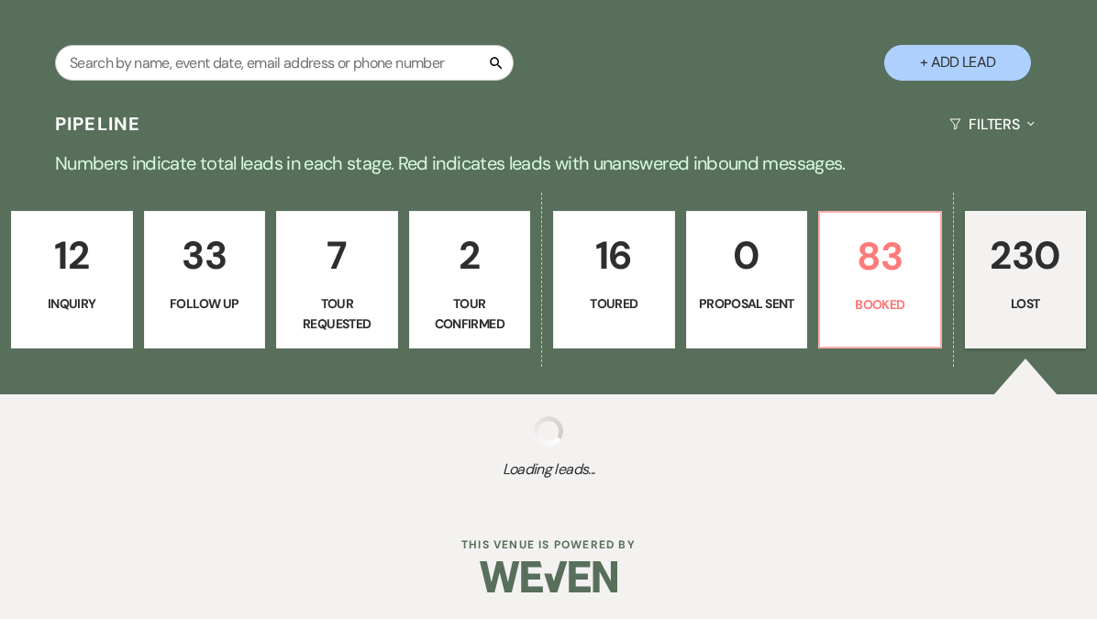
select select "6"
select select "8"
select select "5"
select select "8"
select select "6"
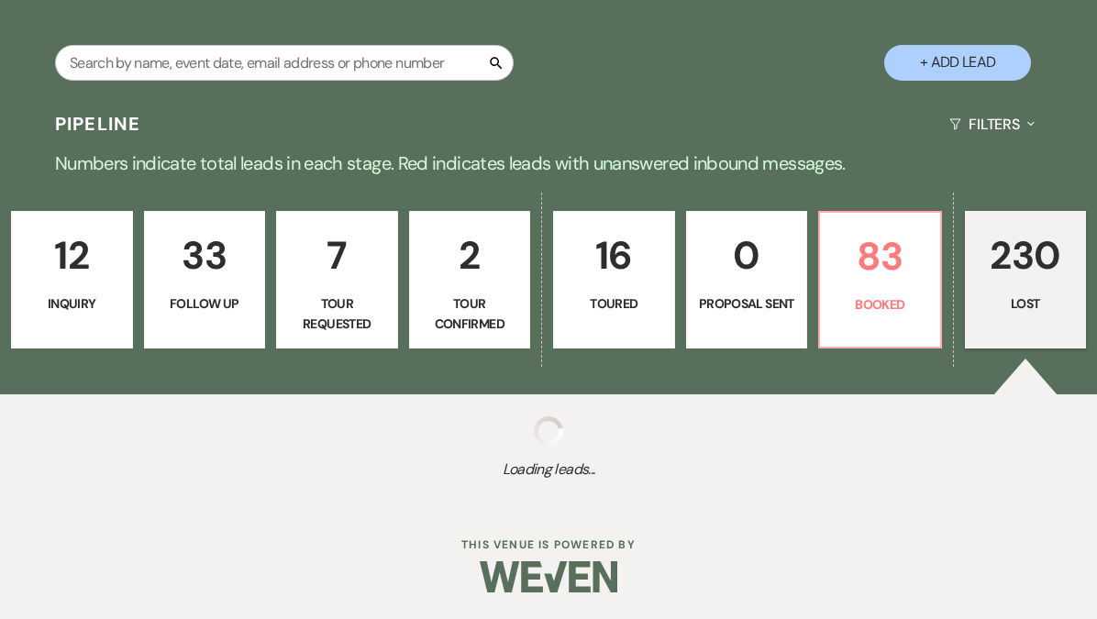
select select "8"
select select "5"
select select "8"
select select "5"
select select "8"
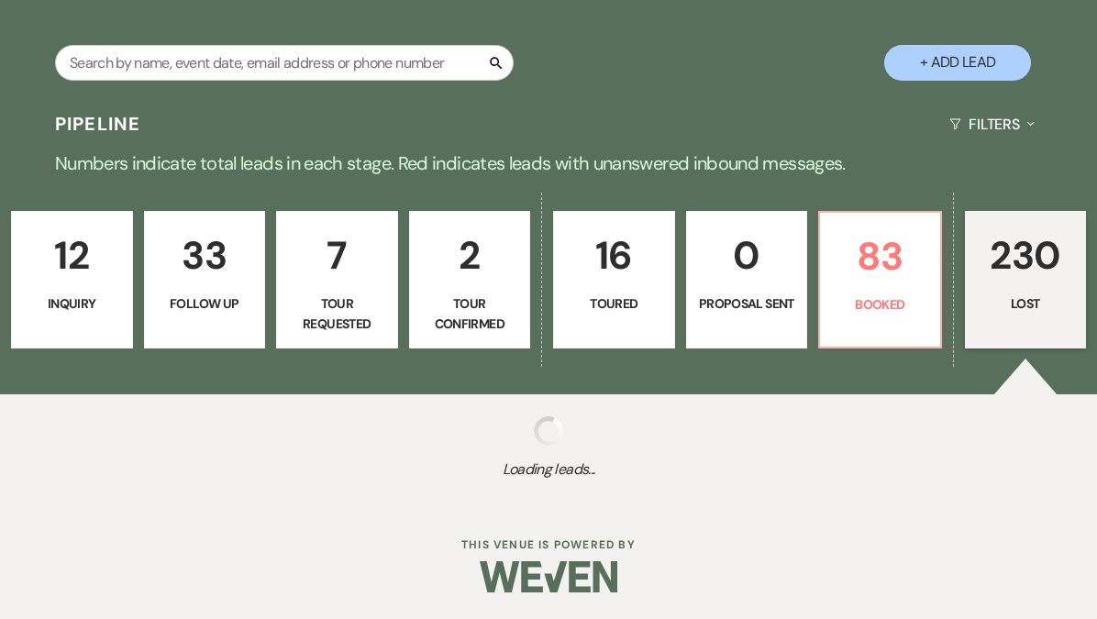
select select "1"
select select "8"
select select "5"
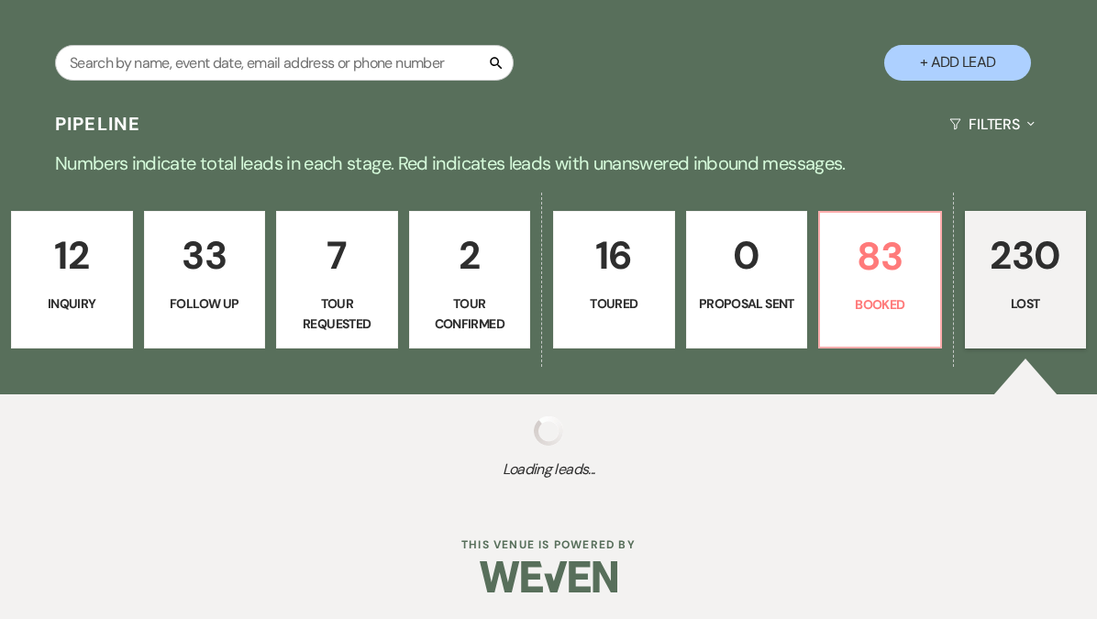
select select "8"
select select "5"
select select "8"
select select "1"
select select "8"
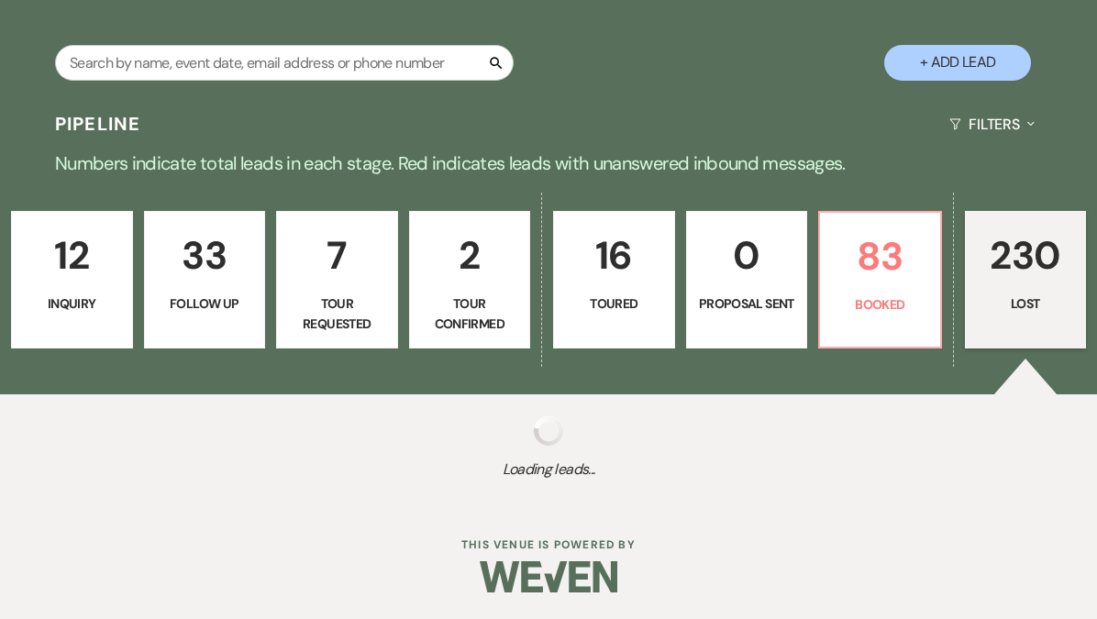
select select "9"
select select "8"
select select "5"
select select "8"
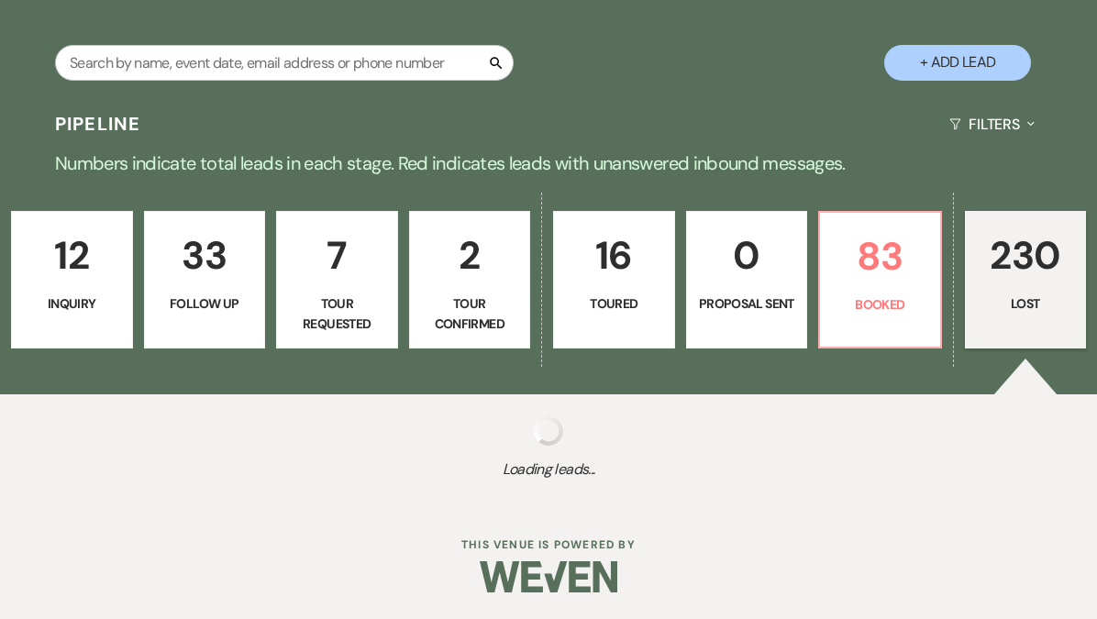
select select "8"
select select "1"
select select "8"
select select "5"
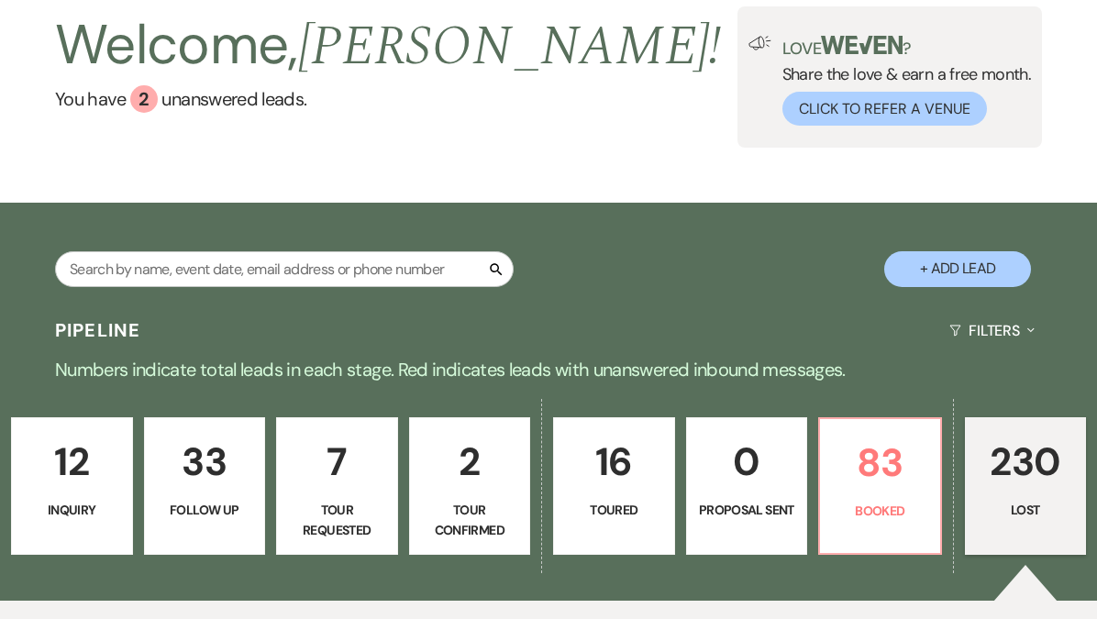
scroll to position [0, 0]
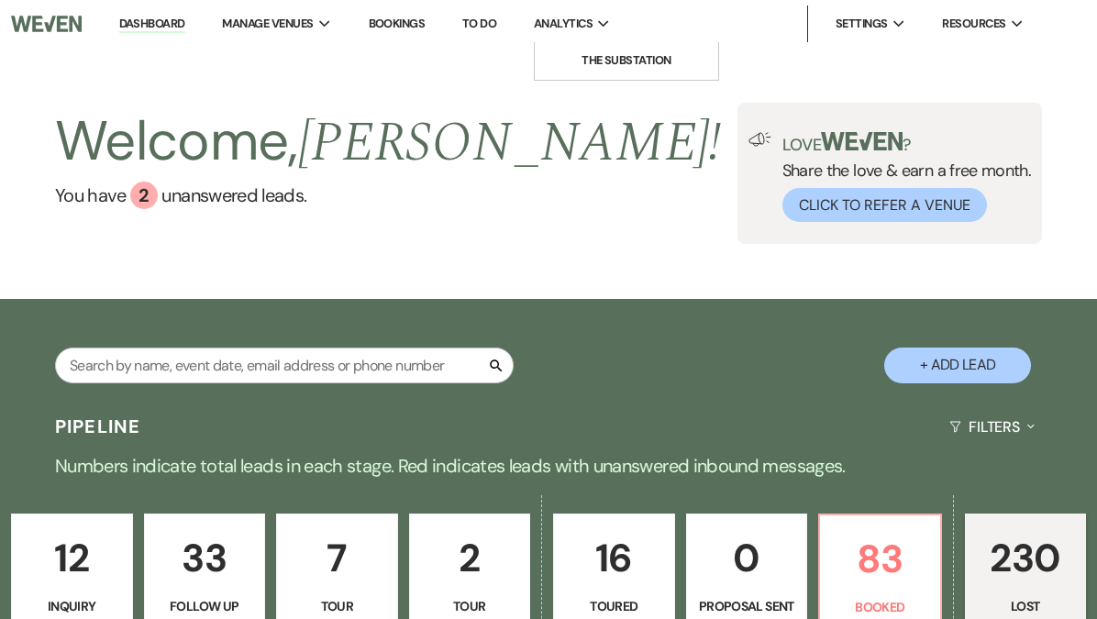
click at [572, 28] on span "Analytics" at bounding box center [563, 24] width 59 height 18
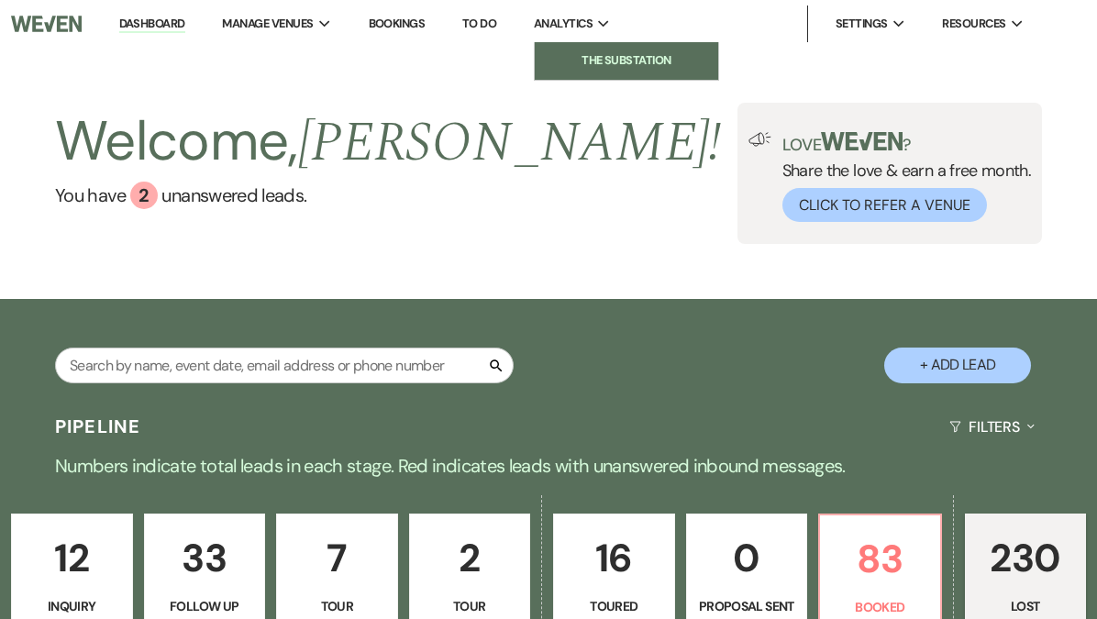
click at [626, 57] on li "The Substation" at bounding box center [626, 60] width 165 height 18
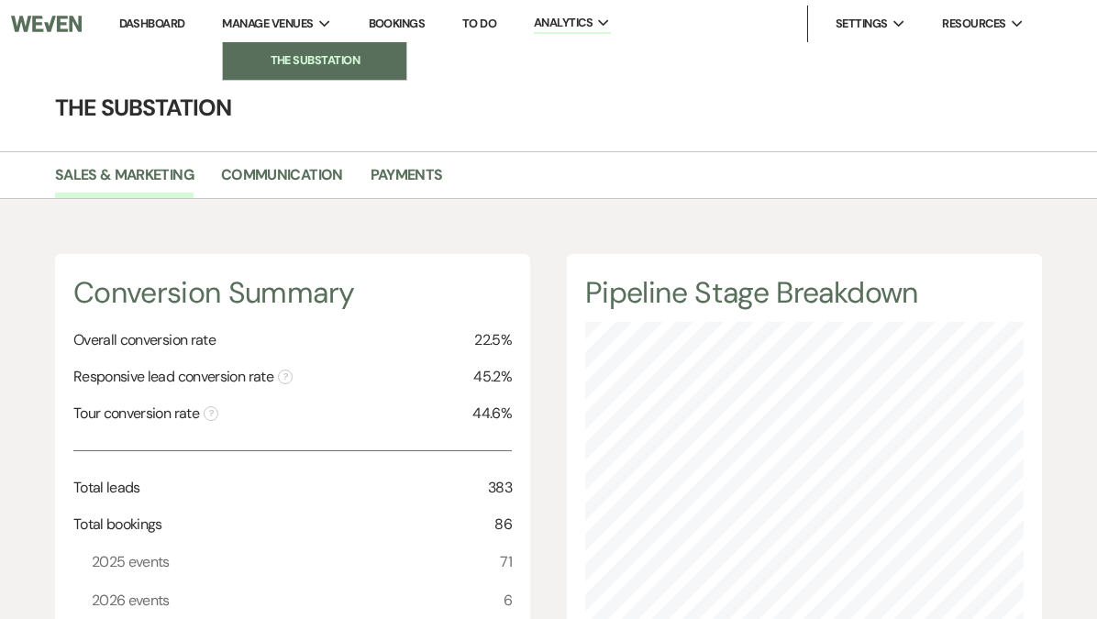
click at [333, 56] on li "The Substation" at bounding box center [314, 60] width 165 height 18
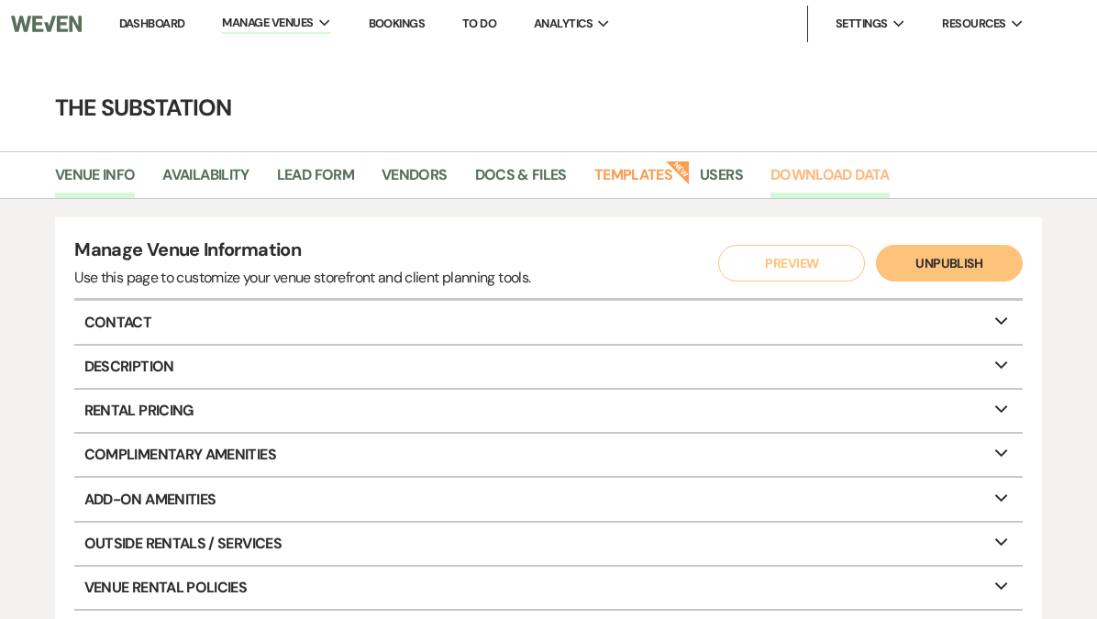
click at [845, 177] on link "Download Data" at bounding box center [829, 180] width 119 height 35
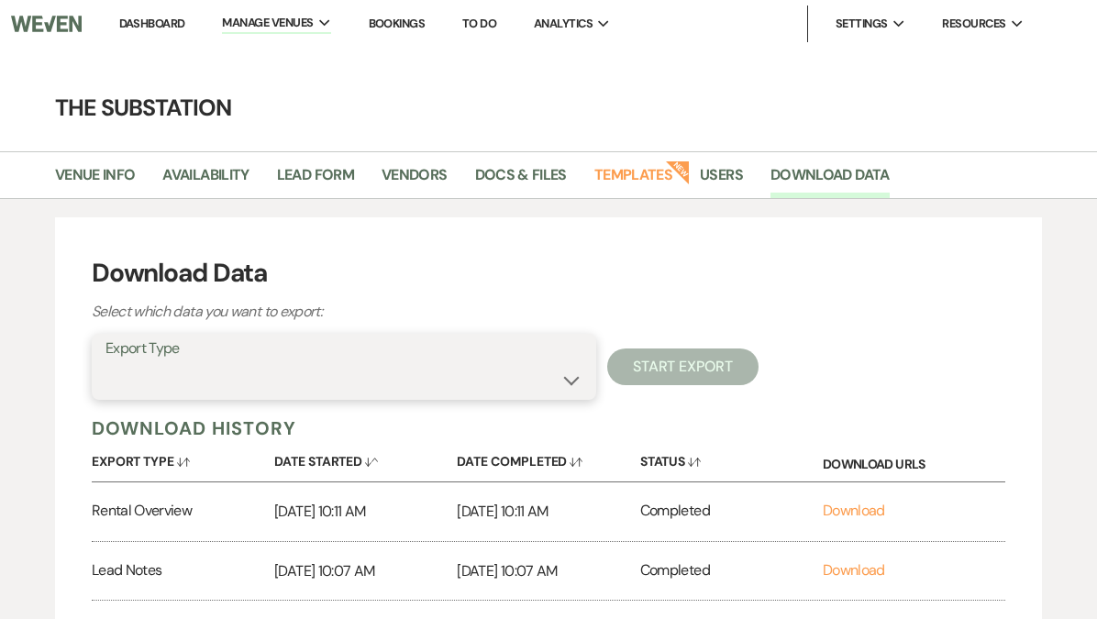
click at [399, 382] on select "Availability Calendar Information Category Templates Contacts Information Event…" at bounding box center [343, 380] width 477 height 36
click at [105, 362] on select "Availability Calendar Information Category Templates Contacts Information Event…" at bounding box center [343, 380] width 477 height 36
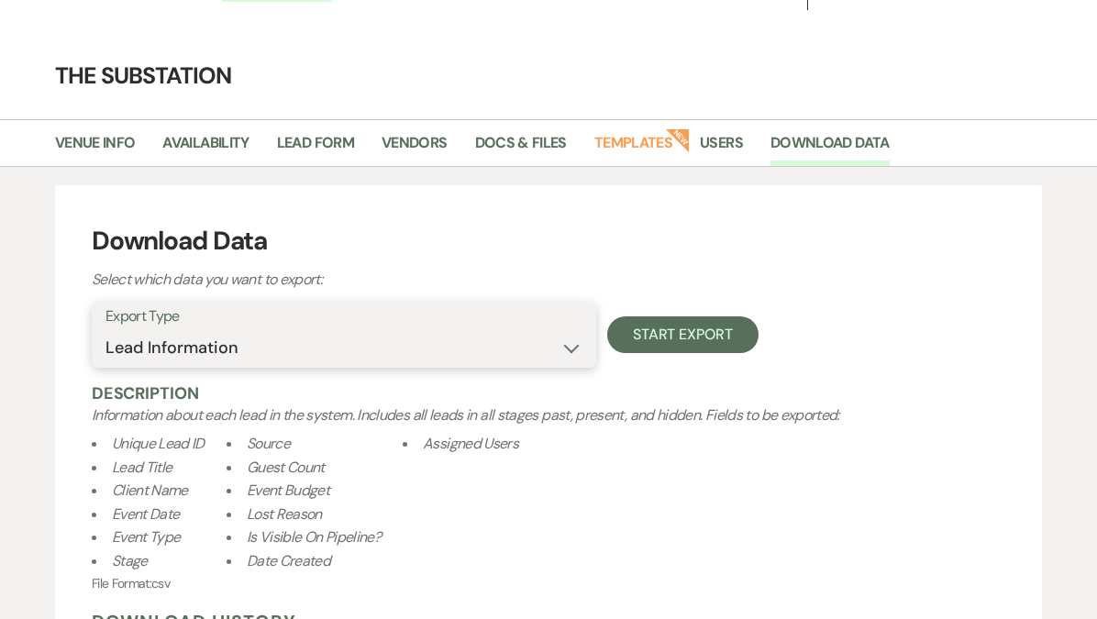
scroll to position [36, 0]
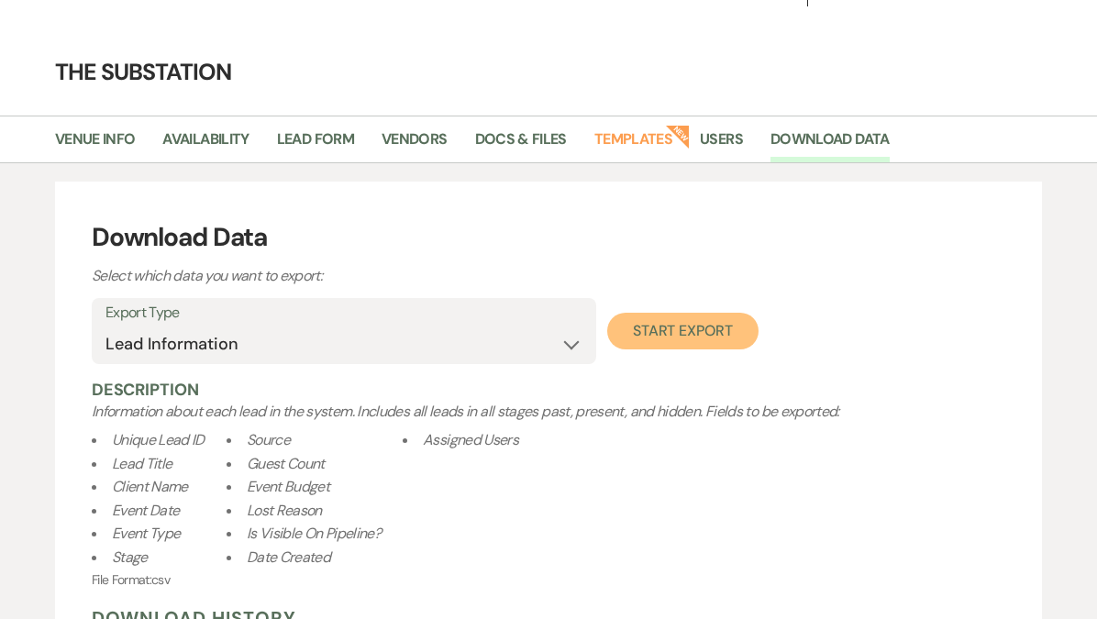
click at [709, 333] on button "Start Export" at bounding box center [682, 331] width 151 height 37
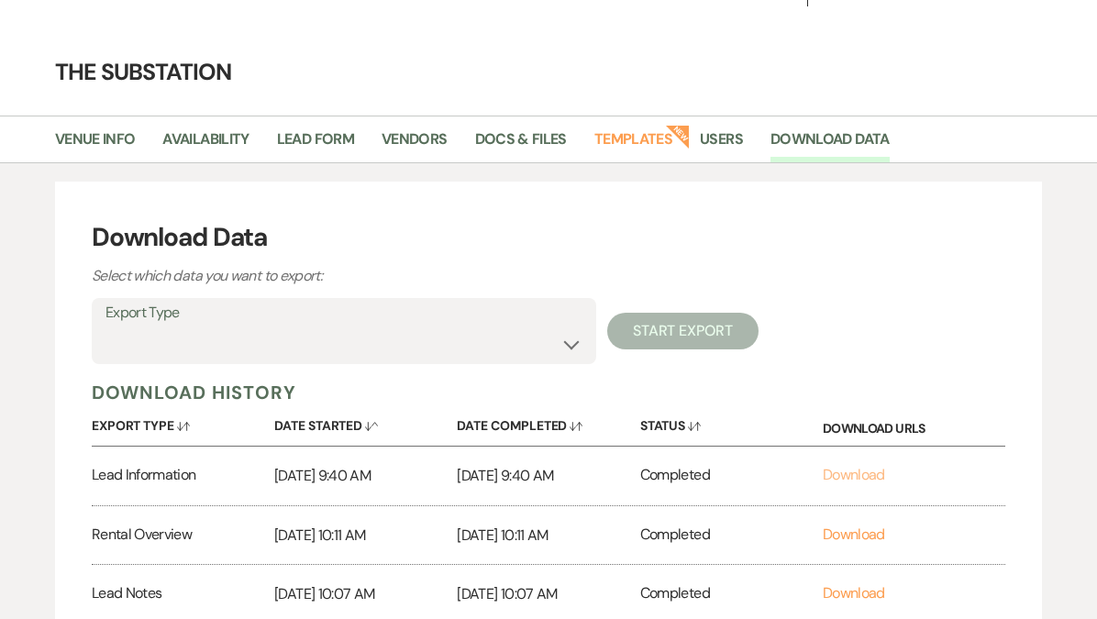
click at [867, 478] on link "Download" at bounding box center [854, 474] width 62 height 19
